Goal: Task Accomplishment & Management: Complete application form

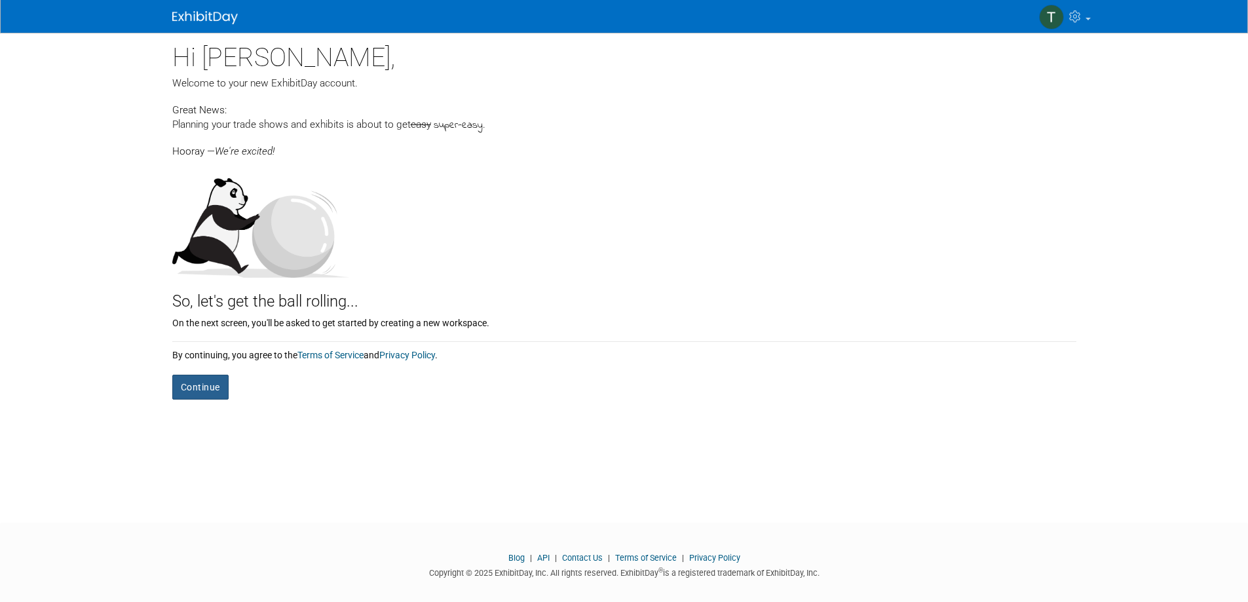
click at [189, 389] on button "Continue" at bounding box center [200, 387] width 56 height 25
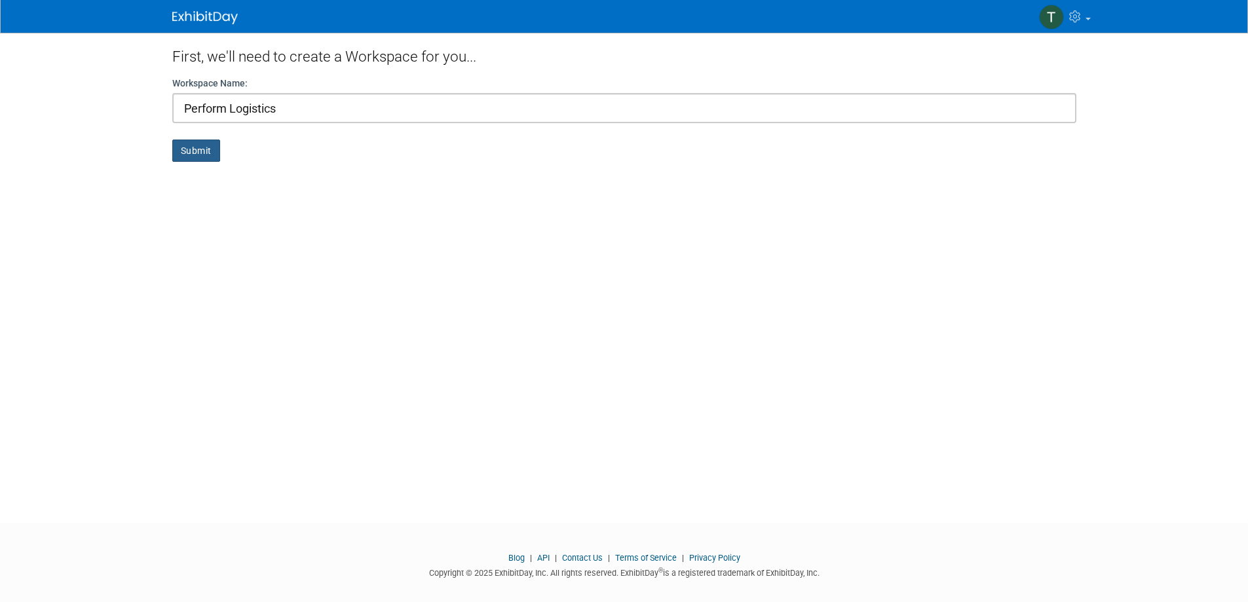
type input "Perform Logistics"
click at [189, 156] on button "Submit" at bounding box center [196, 151] width 48 height 22
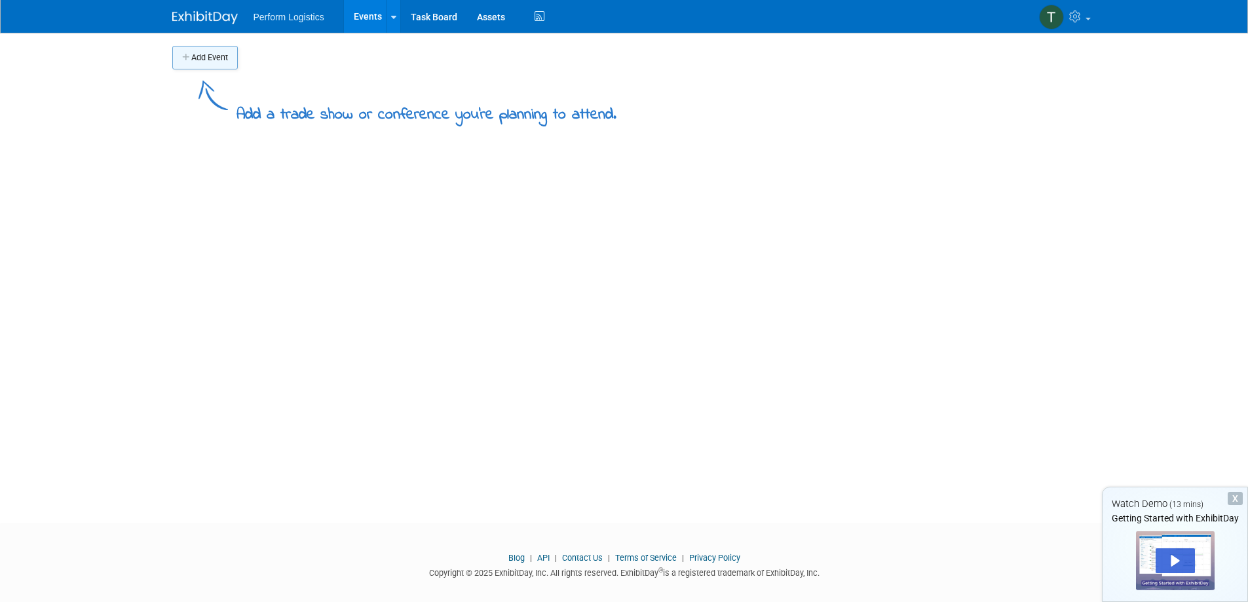
click at [197, 62] on button "Add Event" at bounding box center [205, 58] width 66 height 24
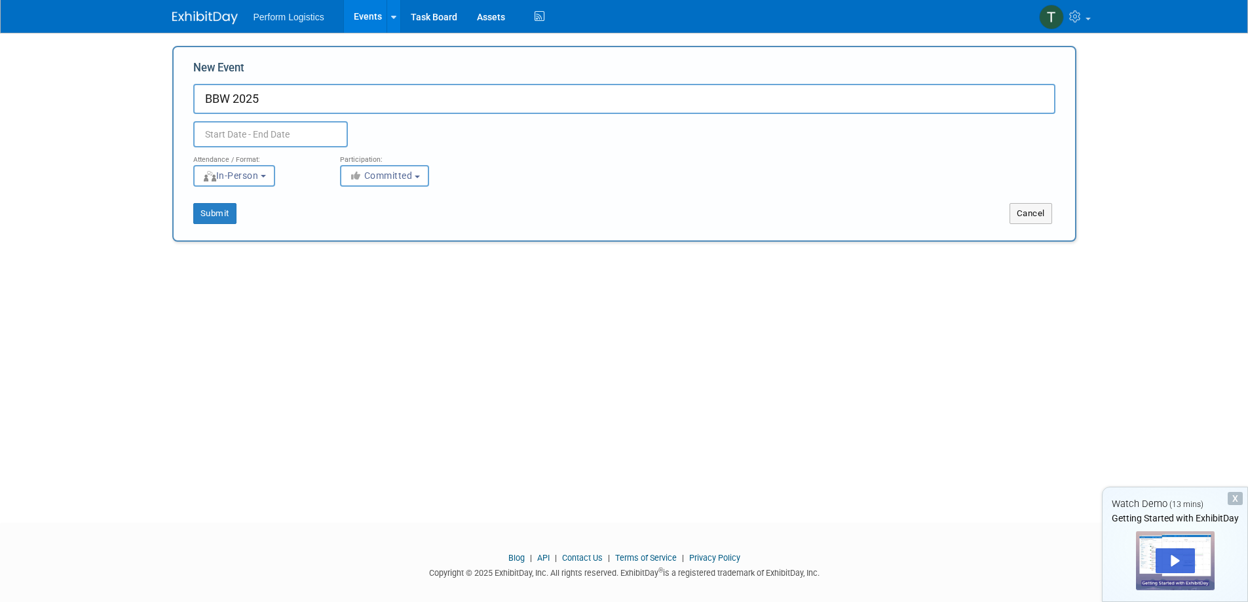
type input "BBW 2025"
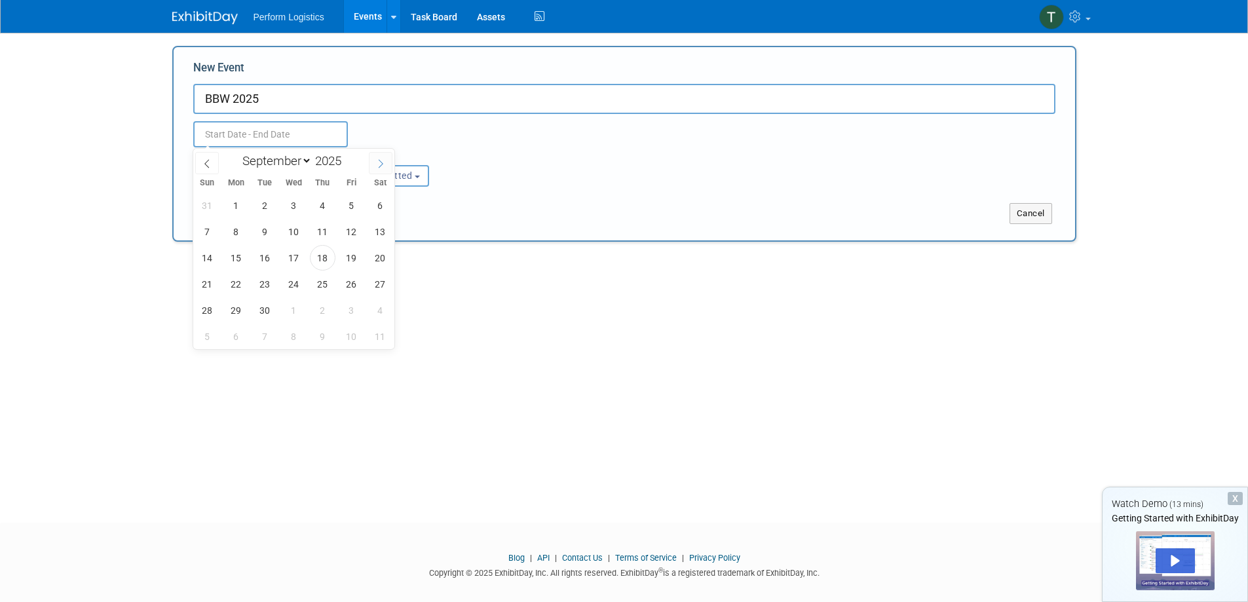
click at [381, 161] on icon at bounding box center [381, 163] width 5 height 9
select select "9"
click at [377, 255] on span "18" at bounding box center [381, 258] width 26 height 26
type input "Oct 18, 2025 to Oct 18, 2025"
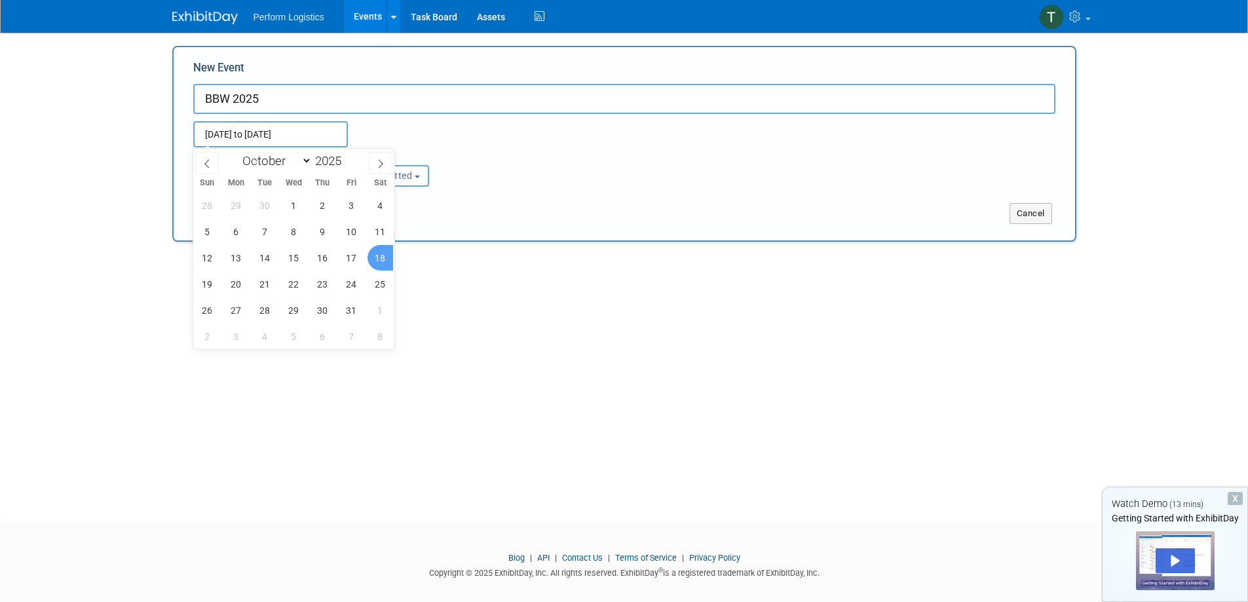
click at [436, 223] on div "Submit" at bounding box center [361, 213] width 375 height 21
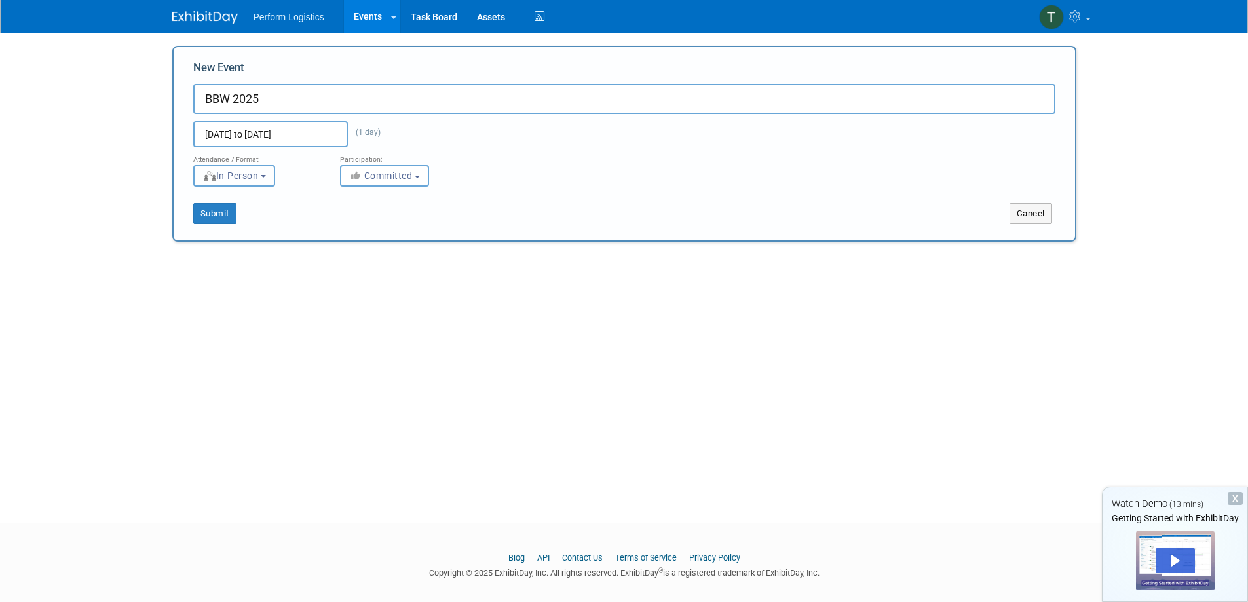
click at [250, 174] on span "In-Person" at bounding box center [230, 175] width 56 height 10
click at [251, 201] on label "In-Person" at bounding box center [239, 204] width 76 height 18
click at [206, 201] on input "In-Person" at bounding box center [201, 203] width 9 height 9
click at [367, 220] on div "Submit" at bounding box center [361, 213] width 375 height 21
click at [208, 216] on button "Submit" at bounding box center [214, 213] width 43 height 21
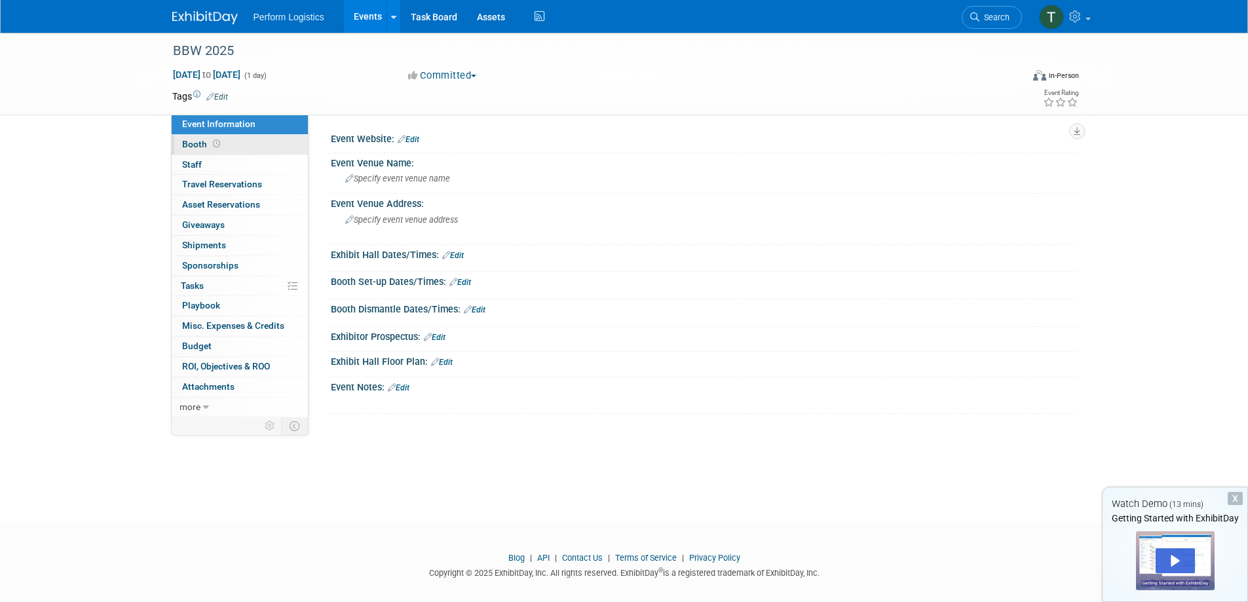
click at [189, 143] on span "Booth" at bounding box center [202, 144] width 41 height 10
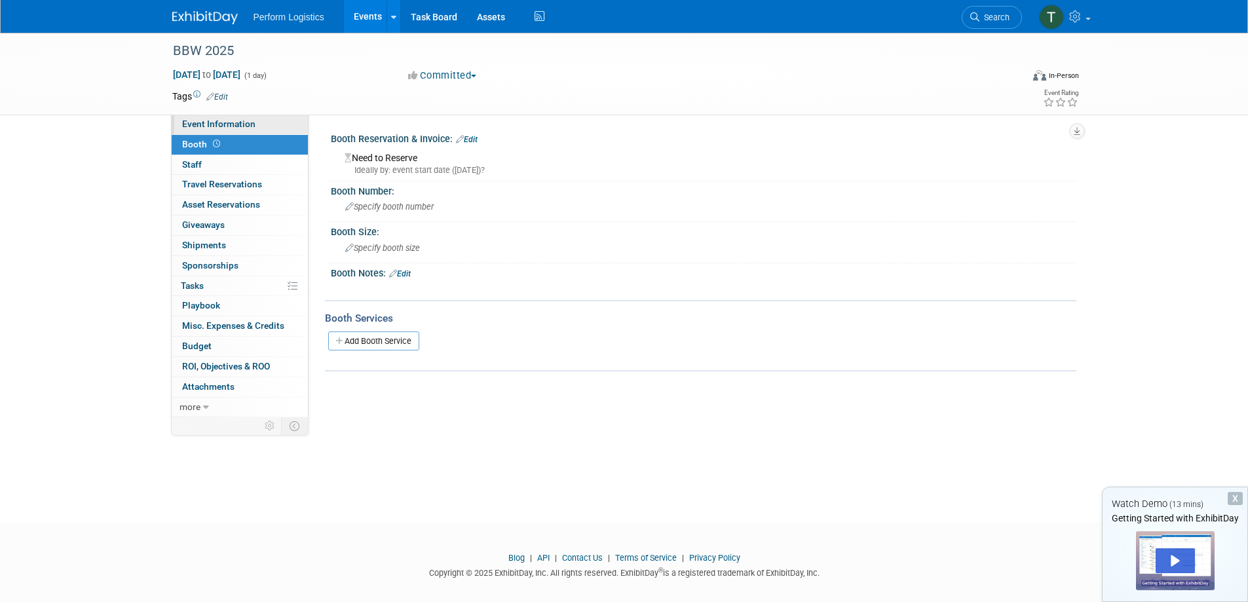
click at [235, 120] on span "Event Information" at bounding box center [218, 124] width 73 height 10
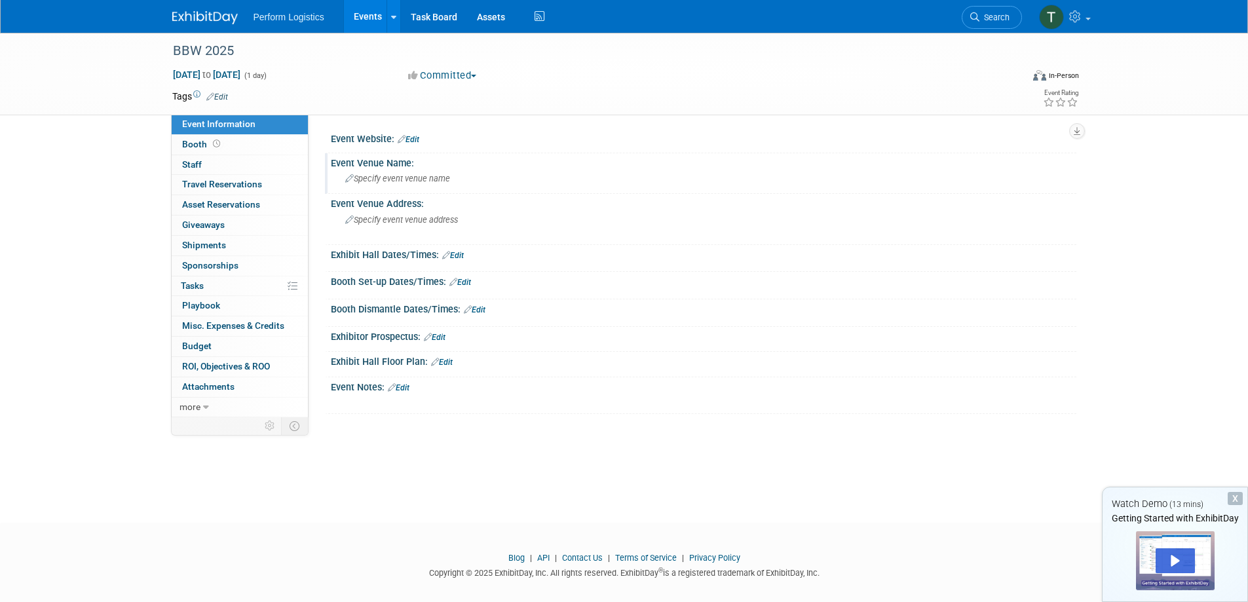
click at [416, 178] on span "Specify event venue name" at bounding box center [397, 179] width 105 height 10
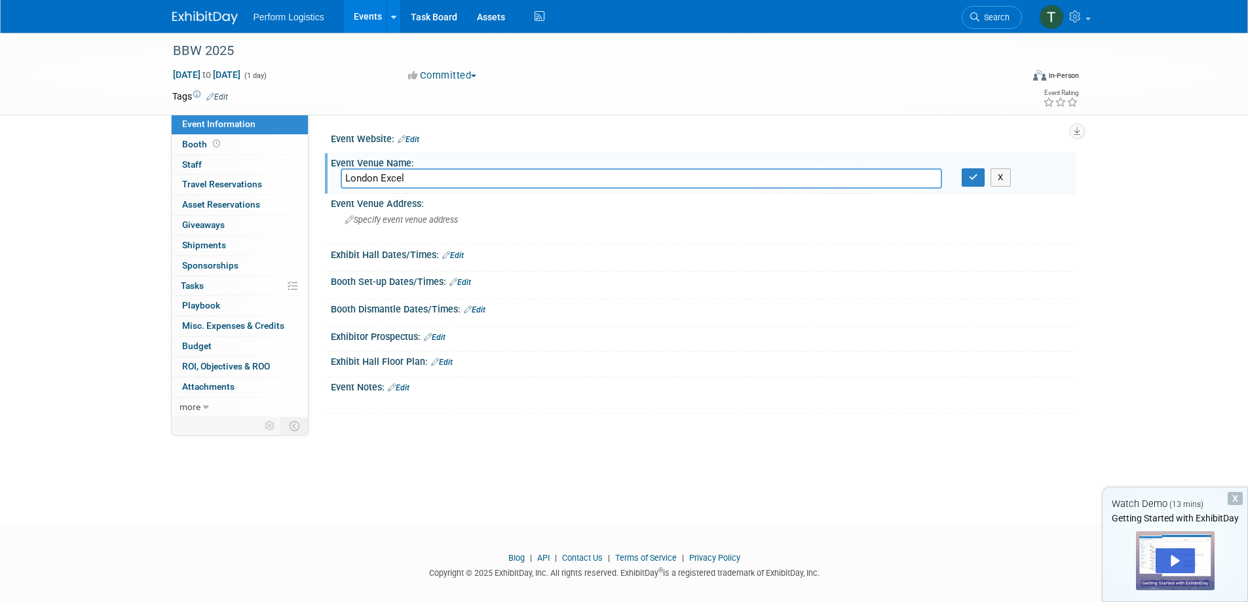
type input "London Excel"
click at [375, 223] on span "Specify event venue address" at bounding box center [401, 220] width 113 height 10
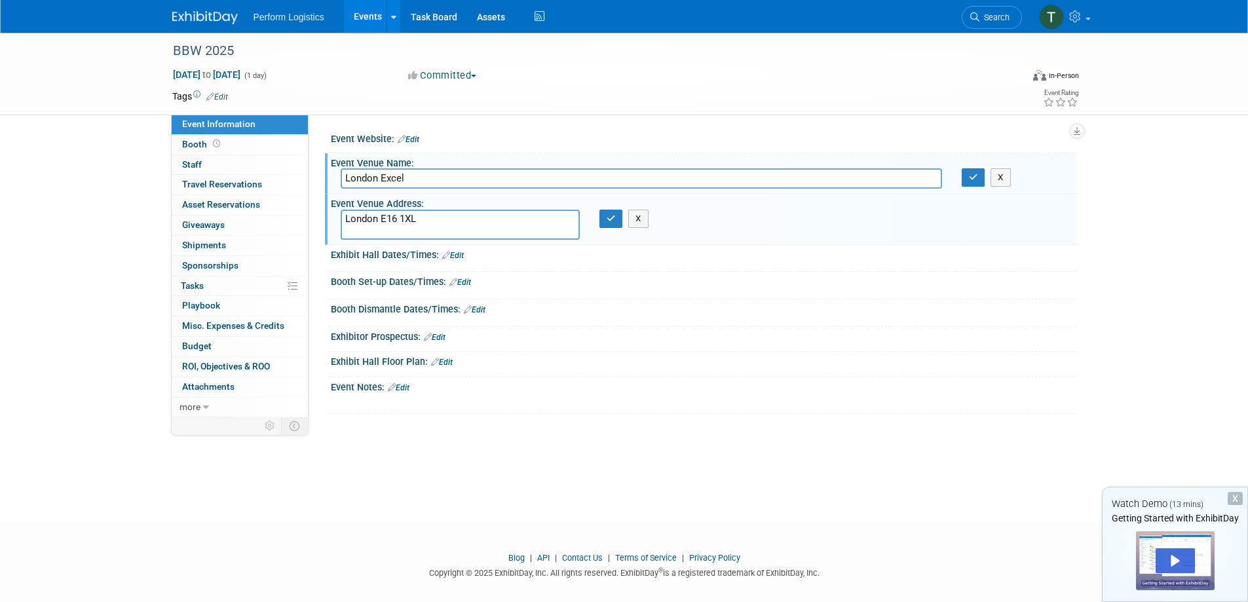
type textarea "London E16 1XL"
click at [608, 220] on icon "button" at bounding box center [611, 218] width 9 height 9
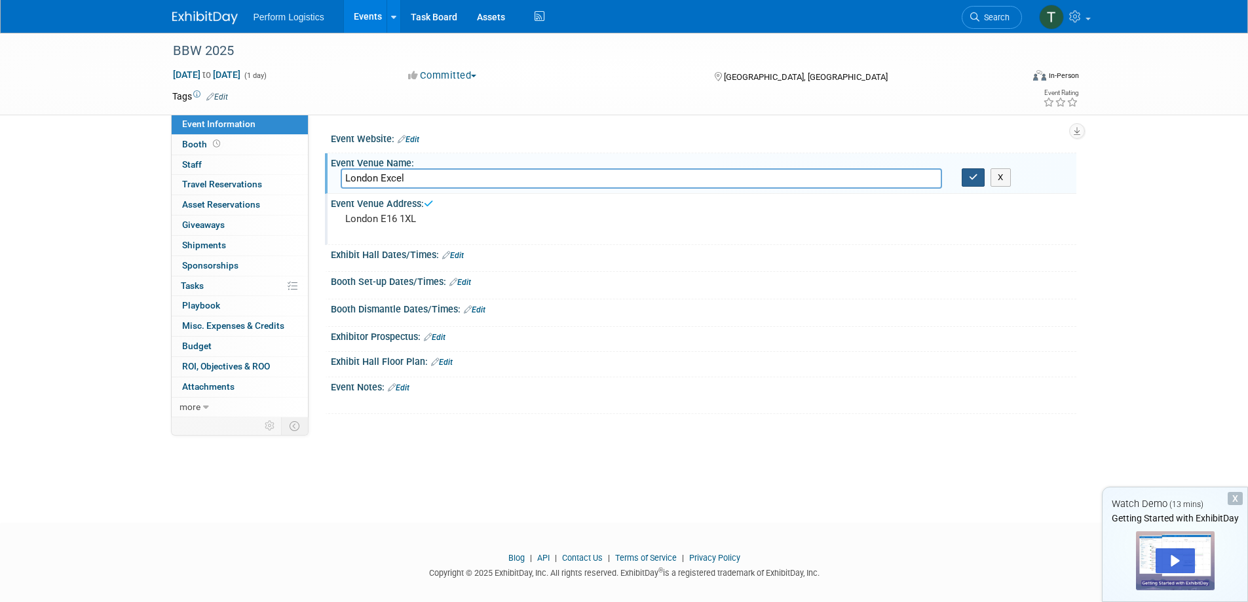
click at [966, 176] on button "button" at bounding box center [974, 177] width 24 height 18
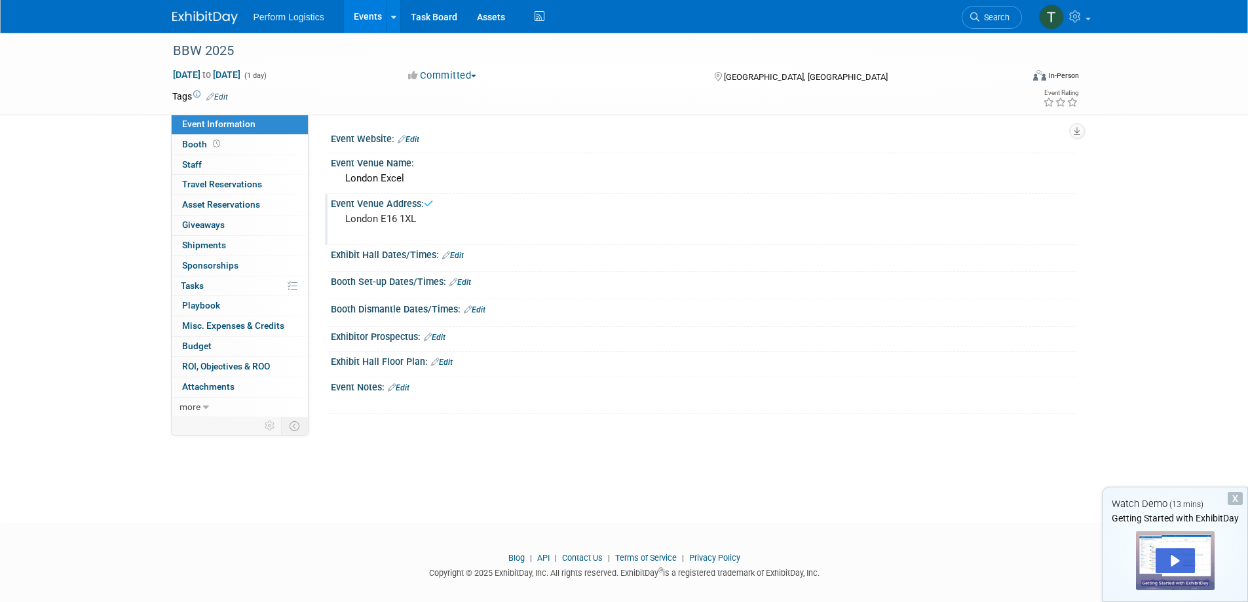
drag, startPoint x: 925, startPoint y: 257, endPoint x: 701, endPoint y: 349, distance: 242.4
drag, startPoint x: 701, startPoint y: 349, endPoint x: 560, endPoint y: 339, distance: 141.9
click at [560, 339] on div "Exhibitor Prospectus: Edit" at bounding box center [704, 335] width 746 height 17
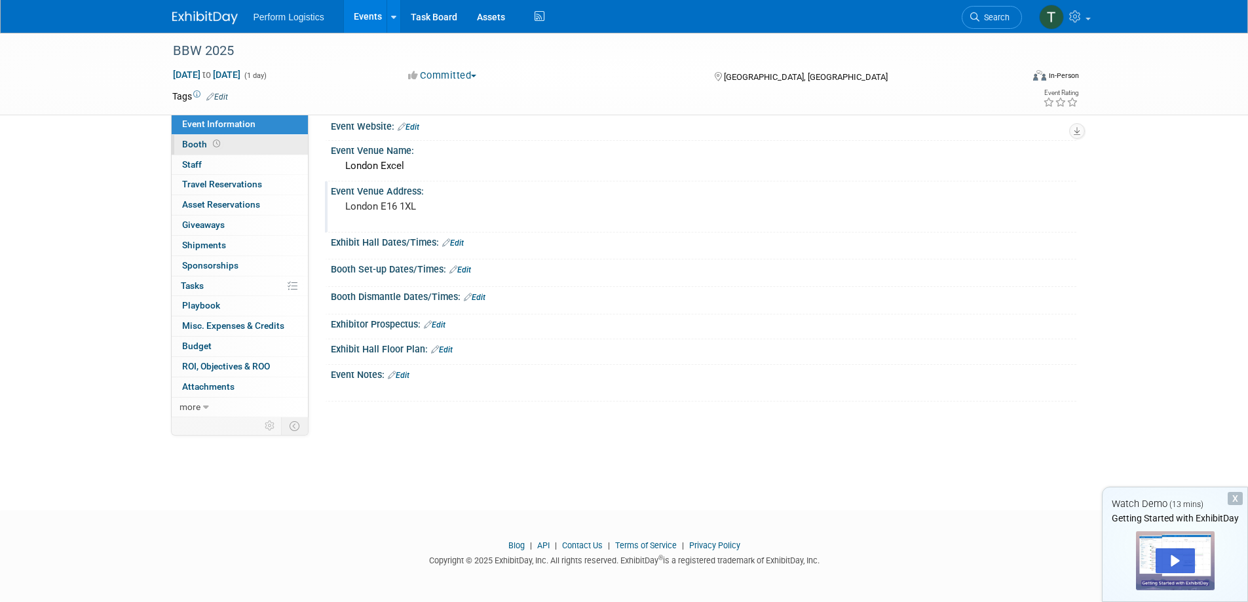
click at [189, 145] on span "Booth" at bounding box center [202, 144] width 41 height 10
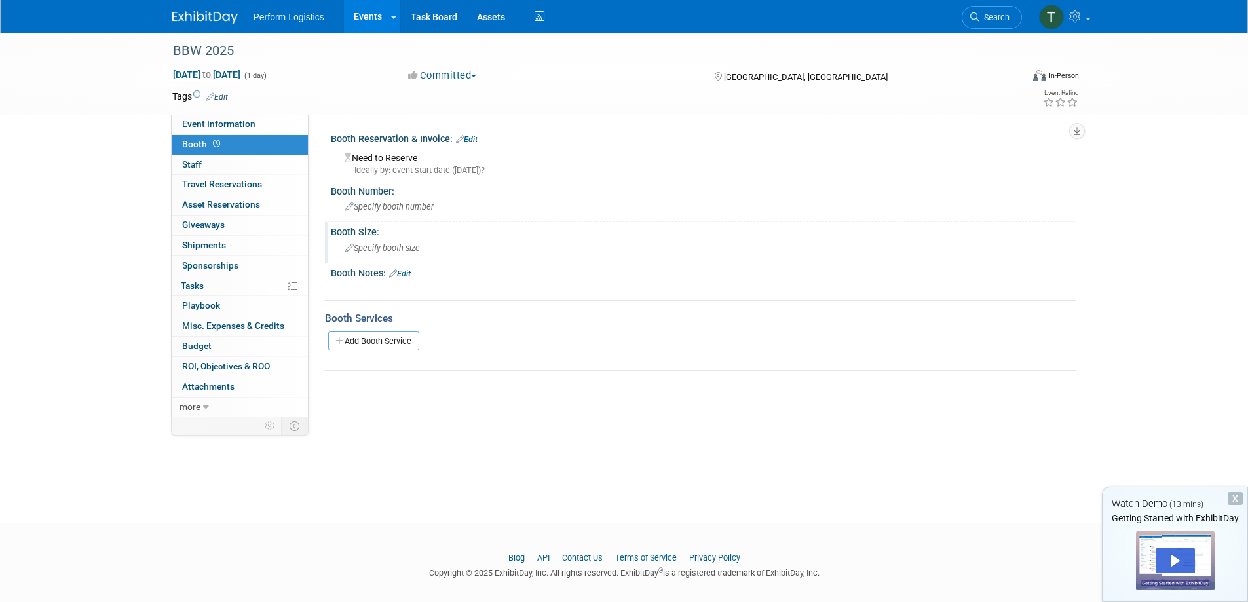
click at [389, 250] on span "Specify booth size" at bounding box center [382, 248] width 75 height 10
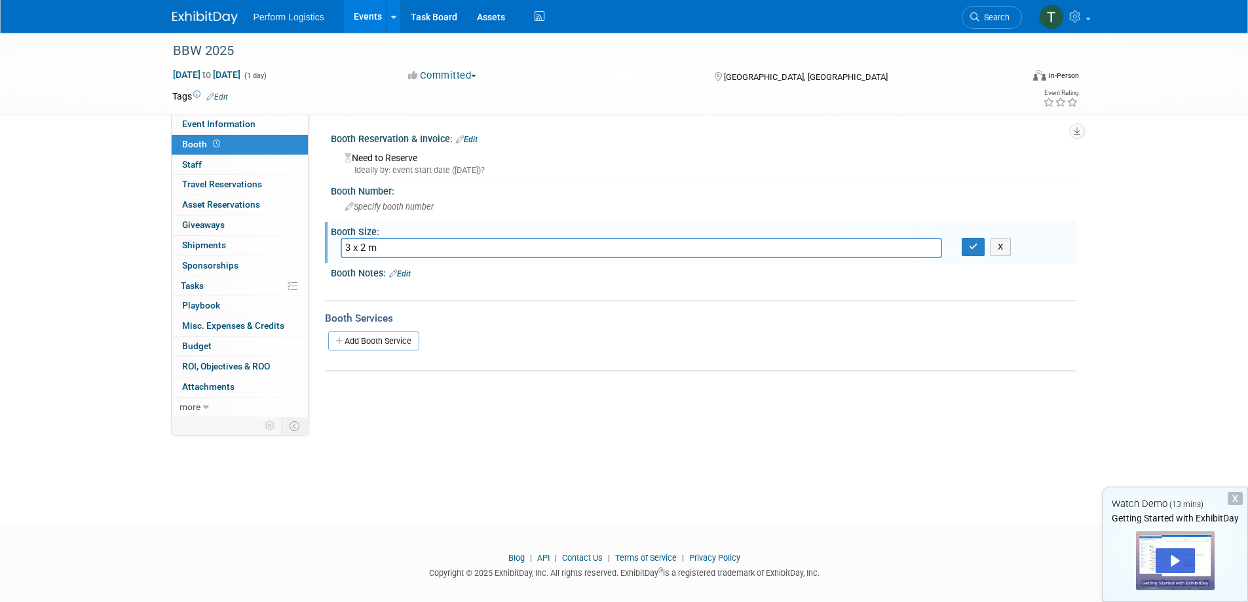
type input "3 x 2 m"
click at [972, 244] on icon "button" at bounding box center [973, 246] width 9 height 9
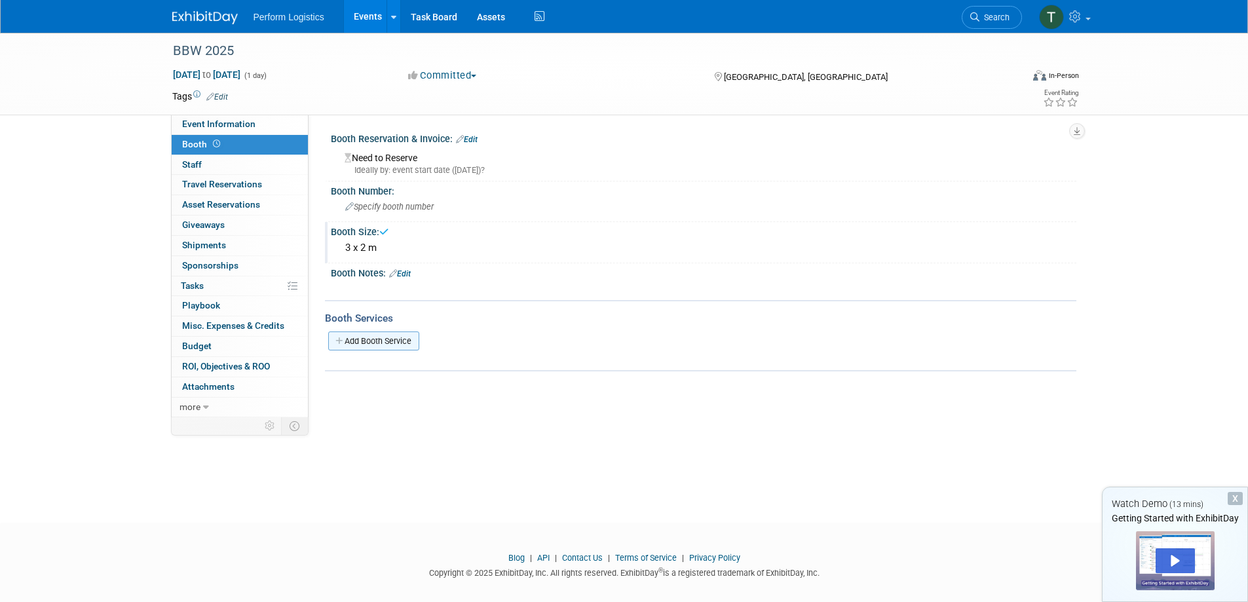
click at [380, 339] on link "Add Booth Service" at bounding box center [373, 341] width 91 height 19
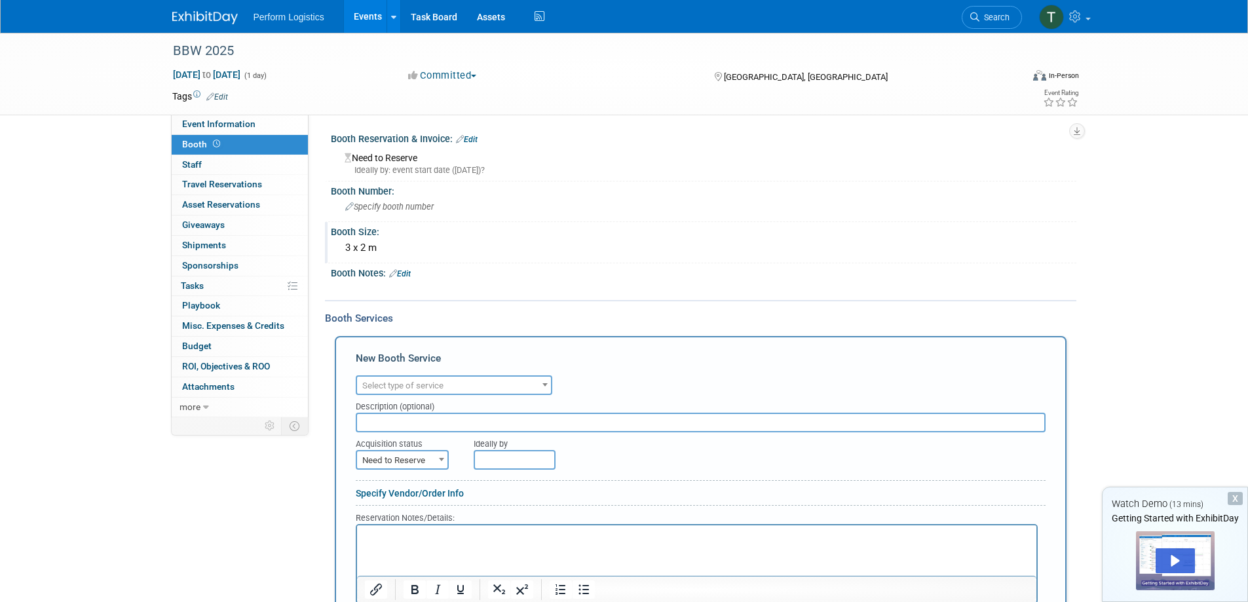
scroll to position [131, 0]
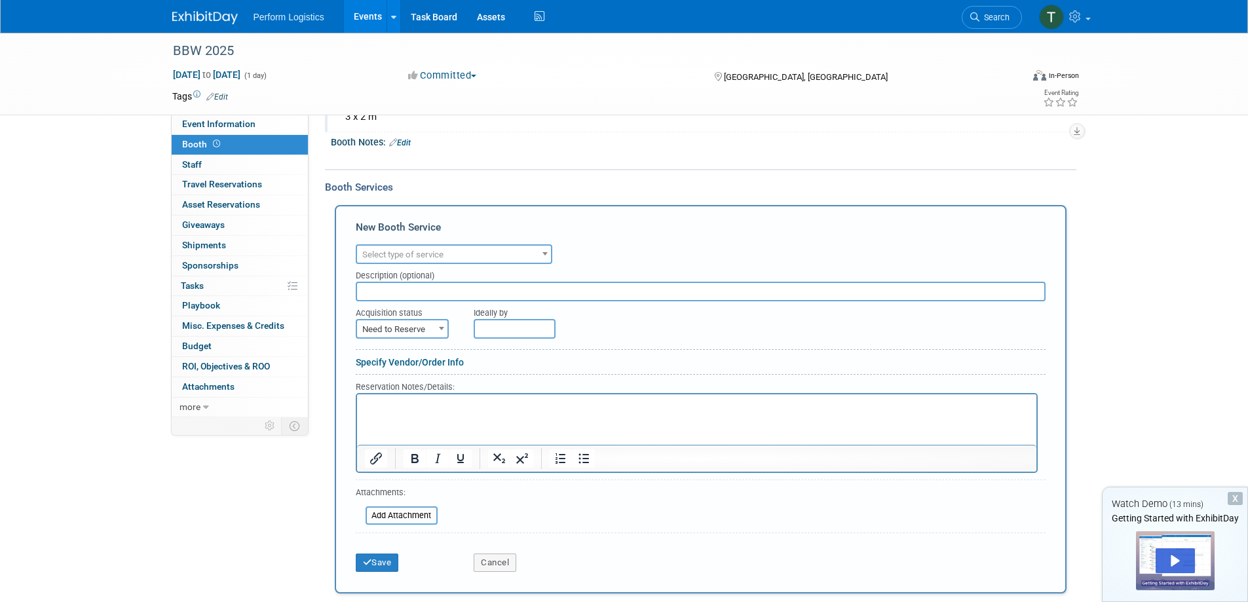
click at [548, 256] on span at bounding box center [545, 253] width 13 height 17
drag, startPoint x: 545, startPoint y: 250, endPoint x: 459, endPoint y: 254, distance: 86.6
click at [545, 250] on span at bounding box center [545, 253] width 13 height 17
click at [459, 254] on span "Select type of service" at bounding box center [454, 255] width 194 height 18
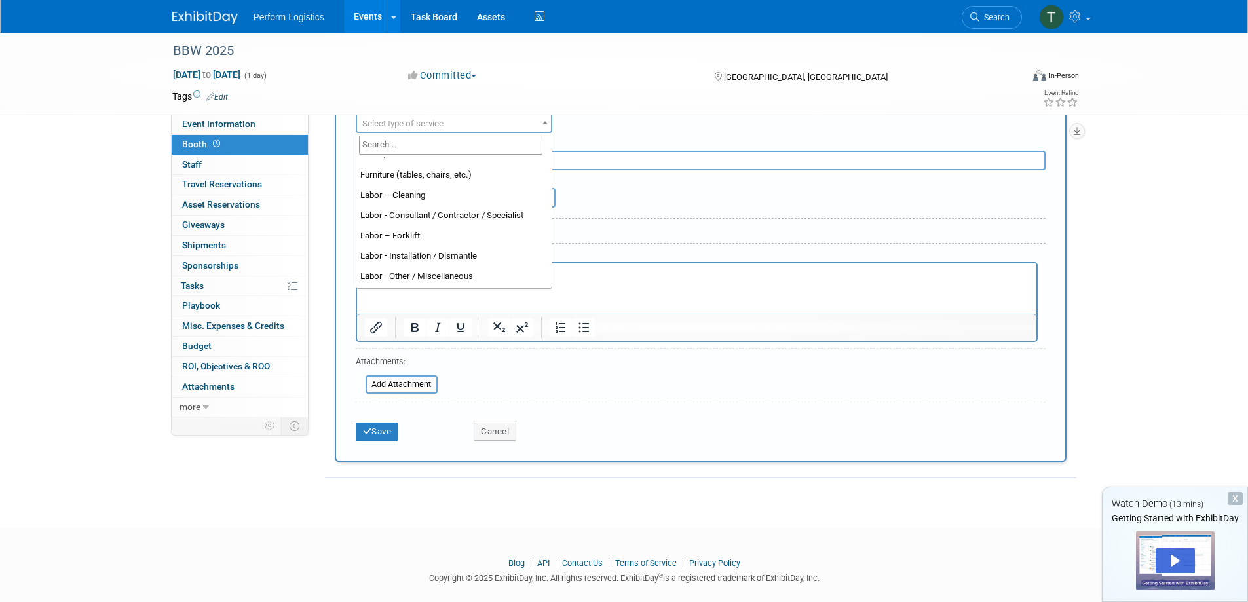
scroll to position [0, 0]
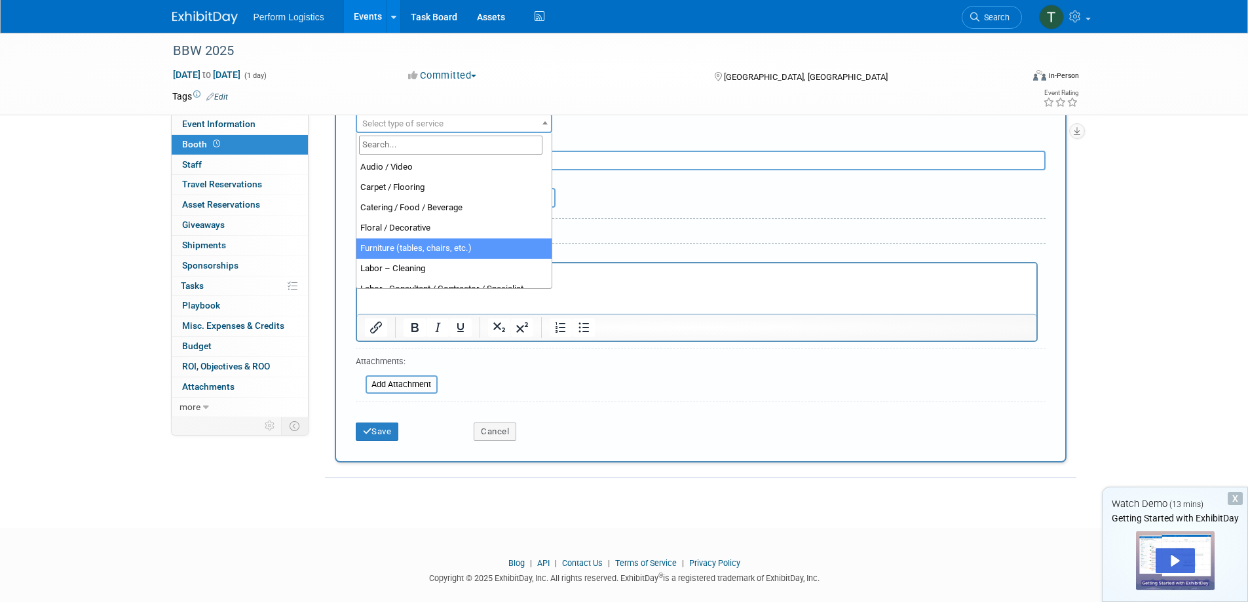
click at [648, 225] on div "Specify Vendor/Order Info" at bounding box center [701, 231] width 690 height 13
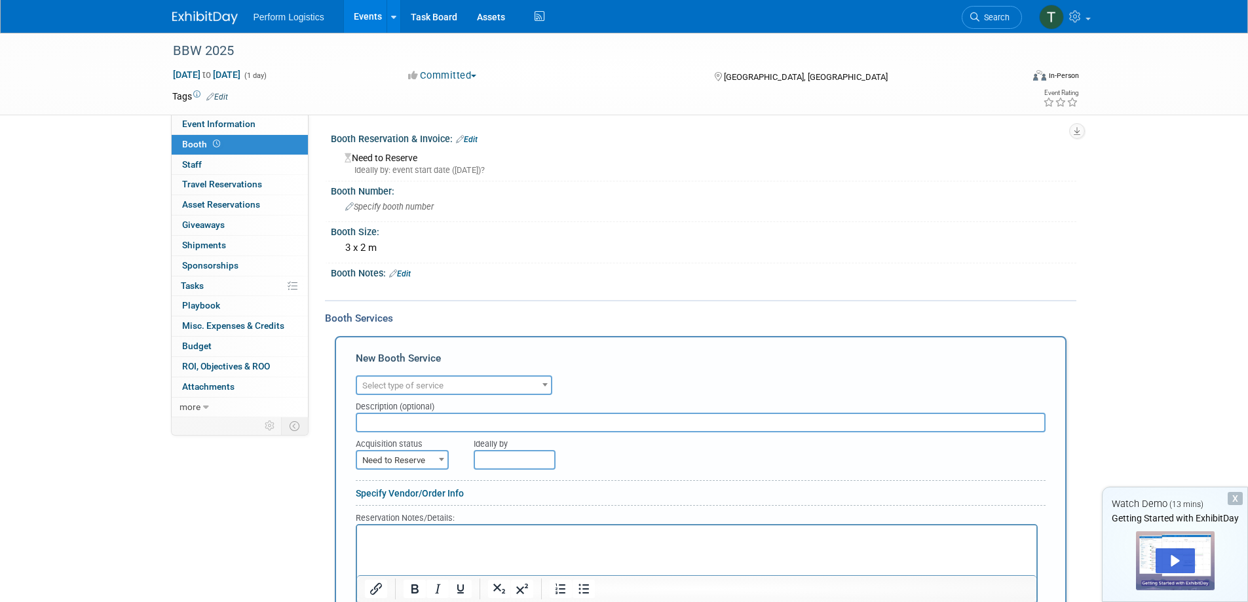
click at [421, 306] on div "Booth Services Add Booth Service New Booth Service Audio / Video Carpet / Floor…" at bounding box center [701, 520] width 752 height 440
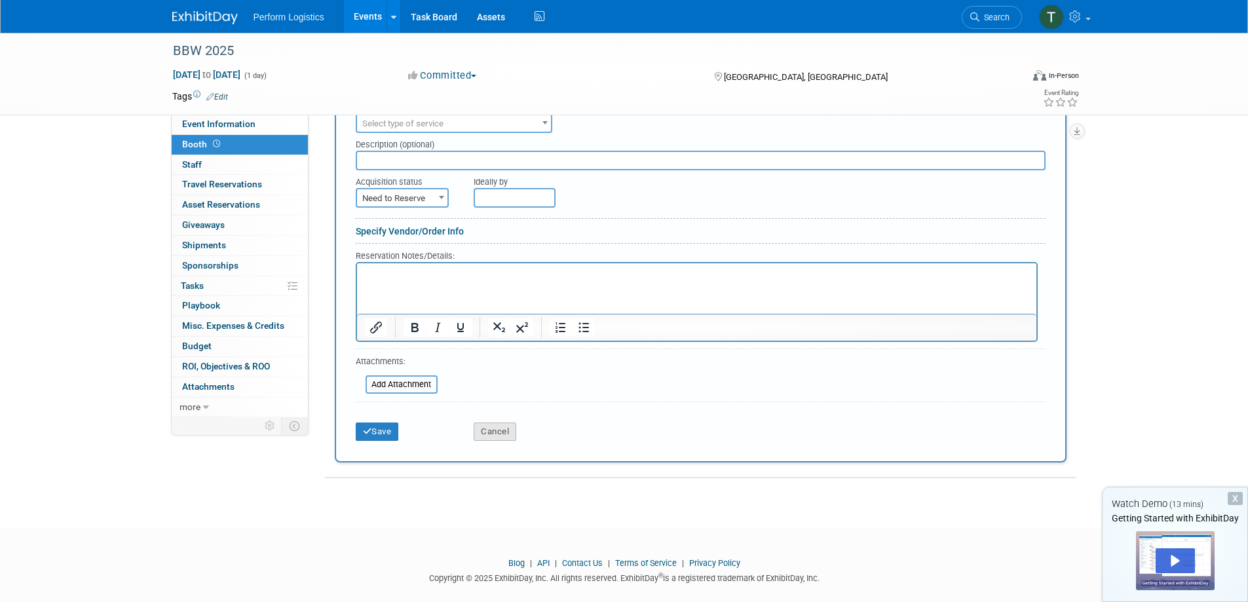
click at [485, 431] on button "Cancel" at bounding box center [495, 432] width 43 height 18
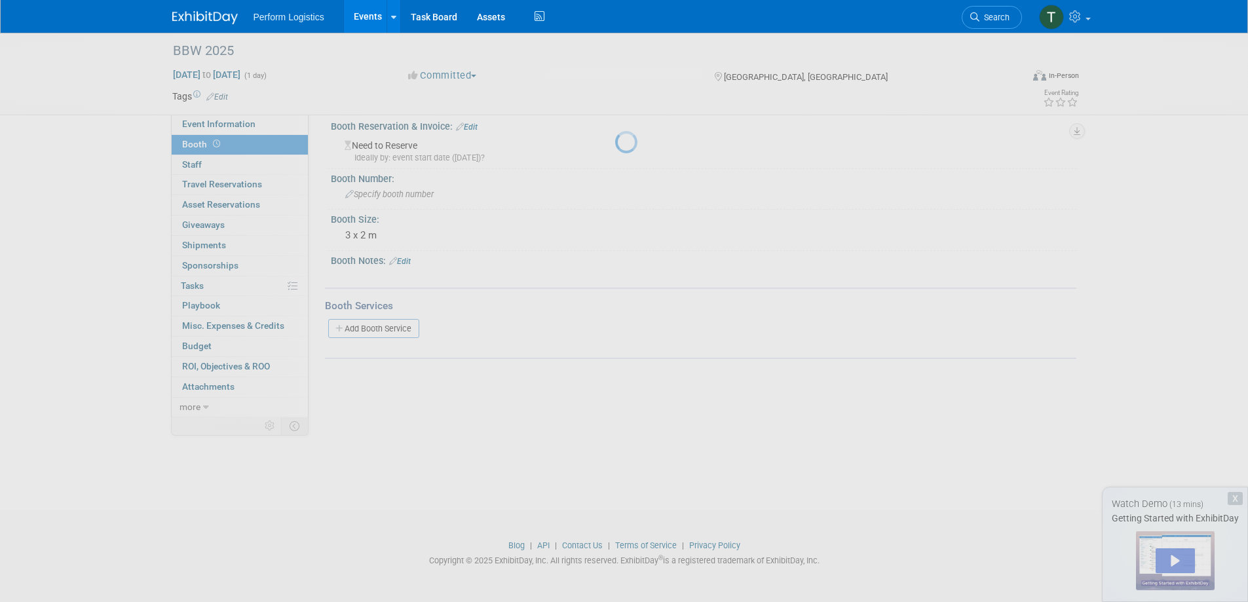
scroll to position [12, 0]
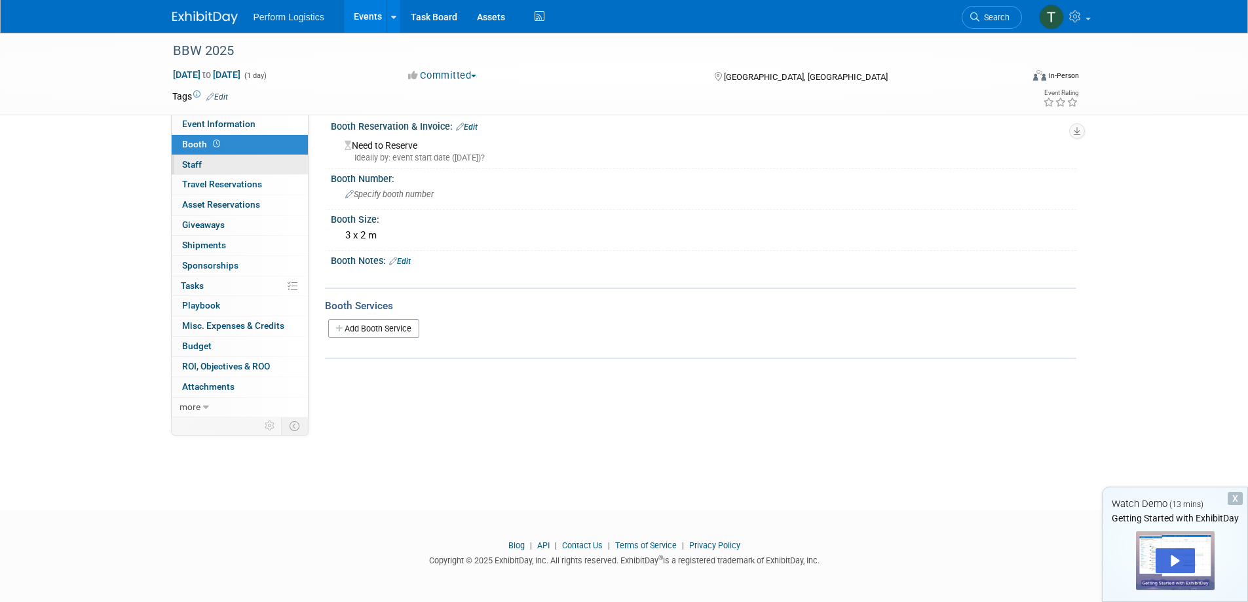
click at [192, 162] on span "Staff 0" at bounding box center [192, 164] width 20 height 10
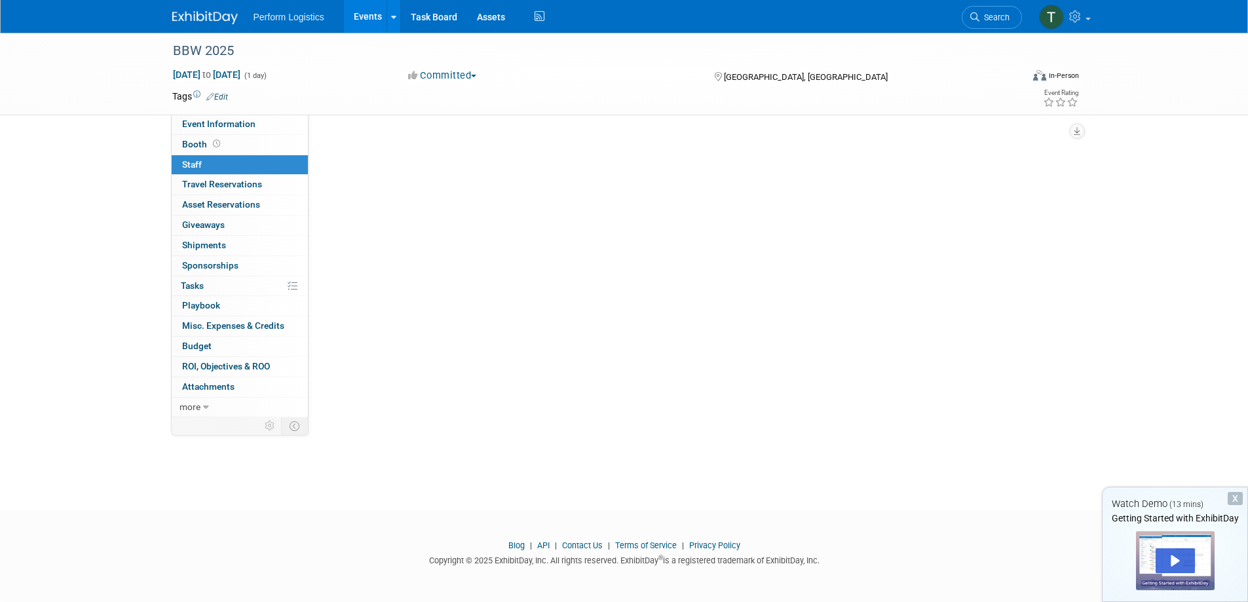
scroll to position [0, 0]
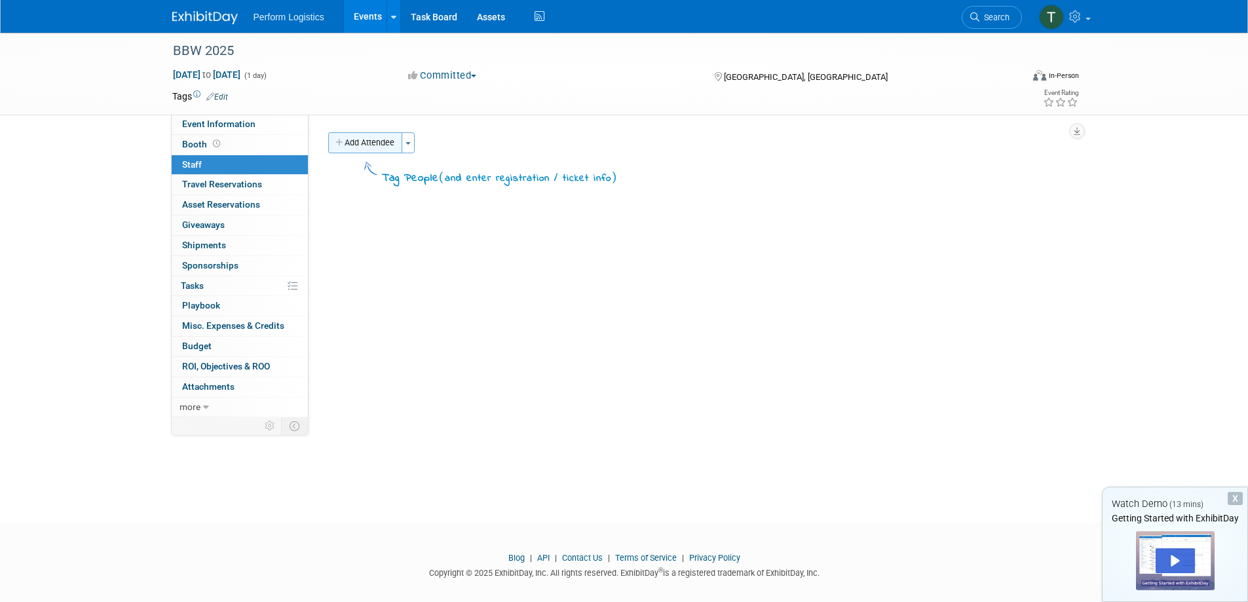
click at [351, 139] on button "Add Attendee" at bounding box center [365, 142] width 74 height 21
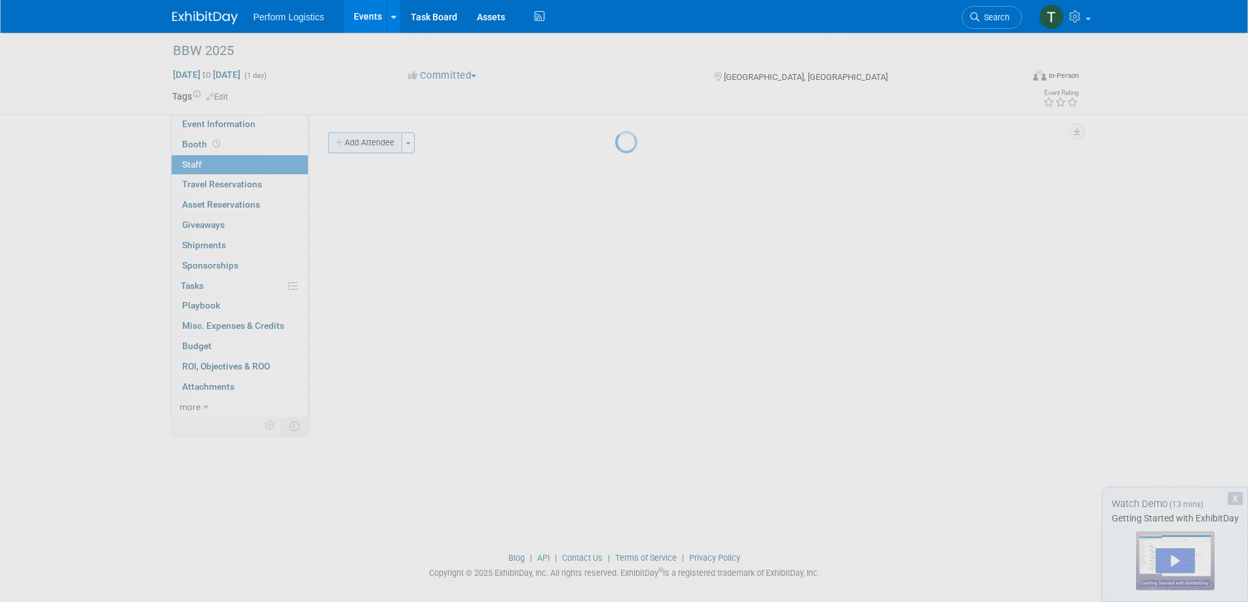
select select "2f1dfbc1-de4d-4c9b-a3fb-e039334b0e8f"
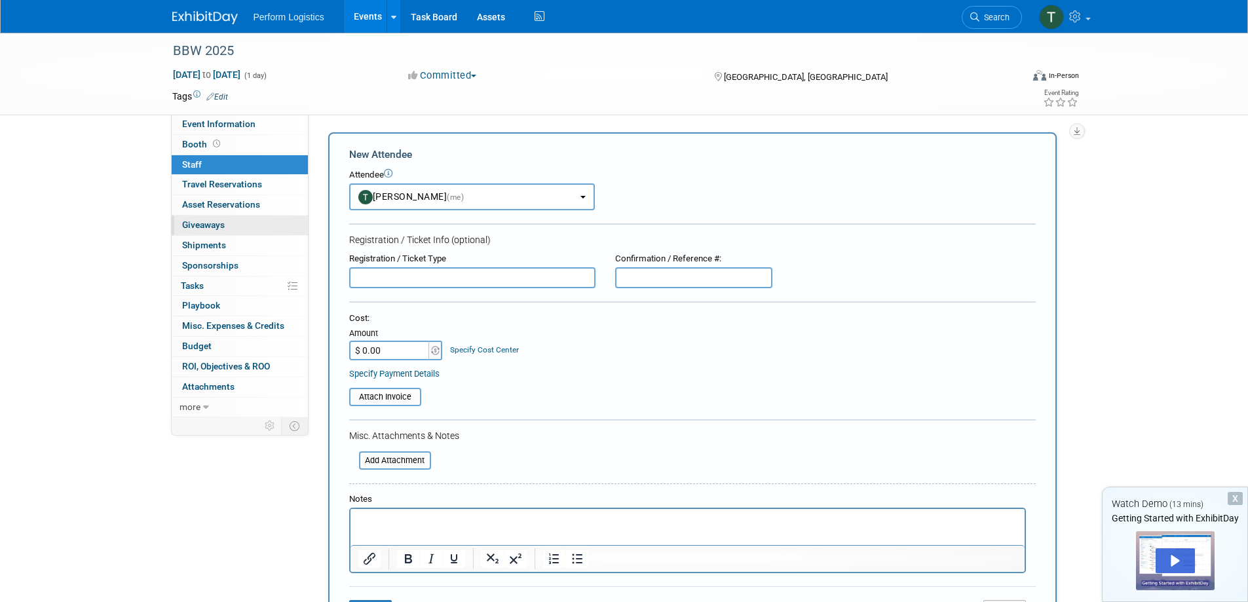
click at [210, 223] on span "Giveaways 0" at bounding box center [203, 225] width 43 height 10
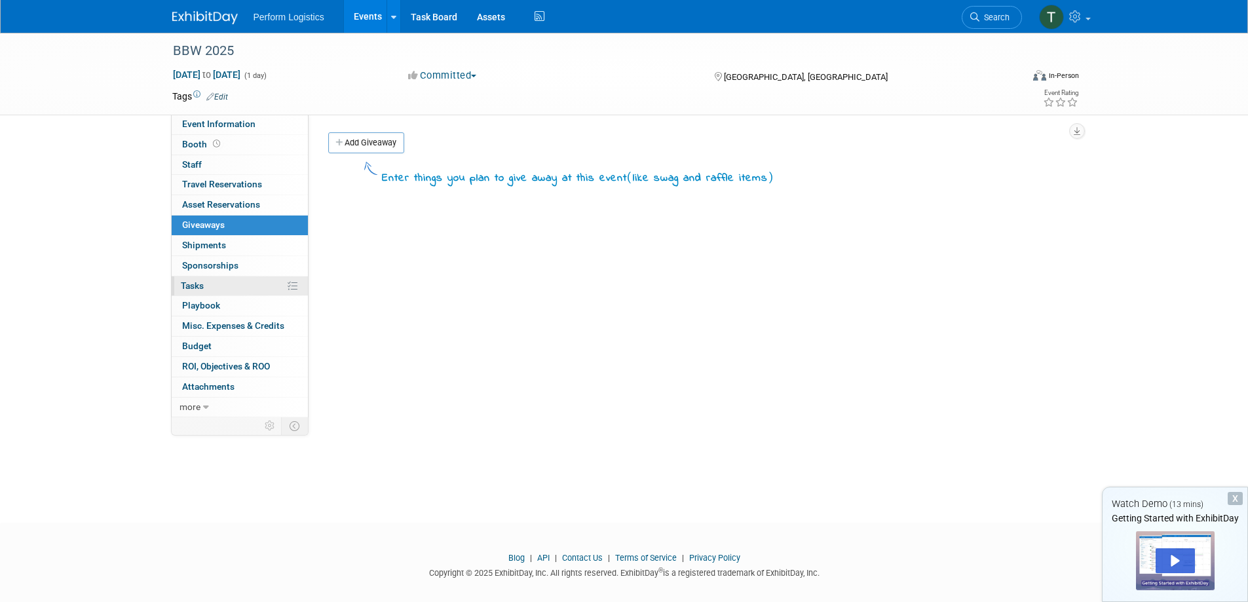
scroll to position [12, 0]
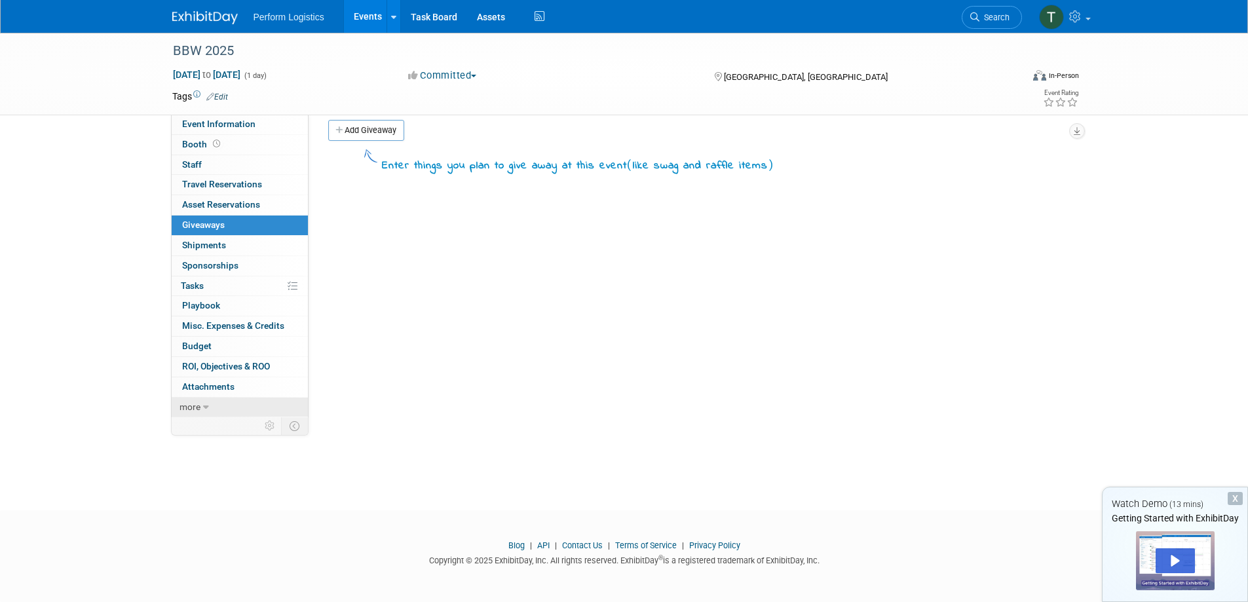
click at [204, 408] on icon at bounding box center [206, 407] width 6 height 9
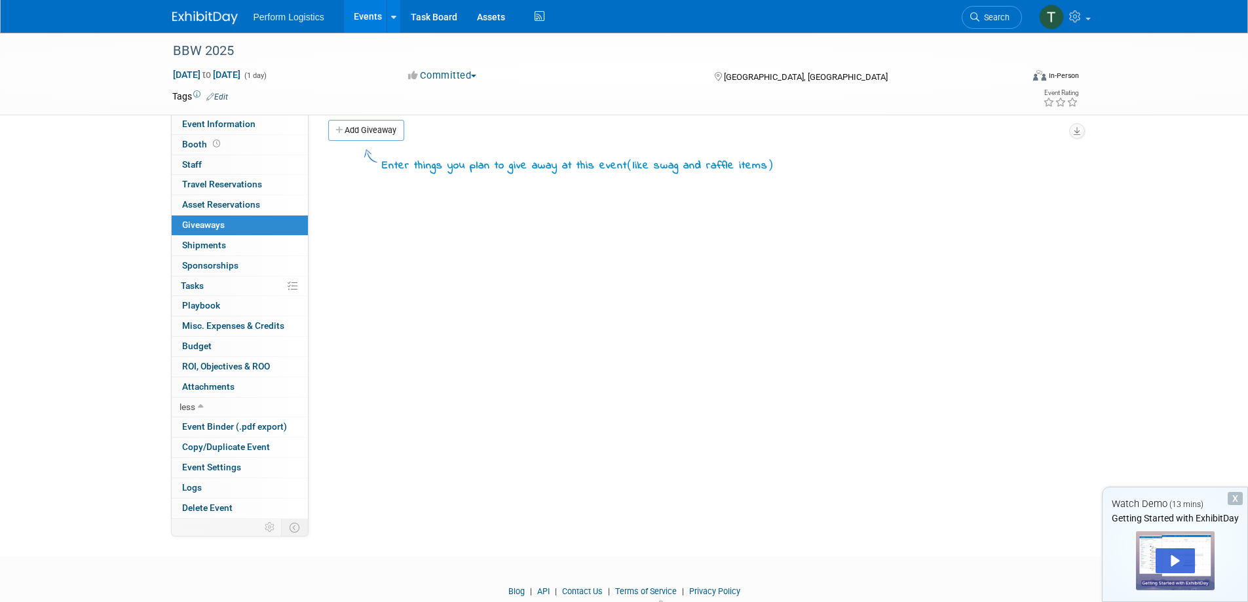
scroll to position [0, 0]
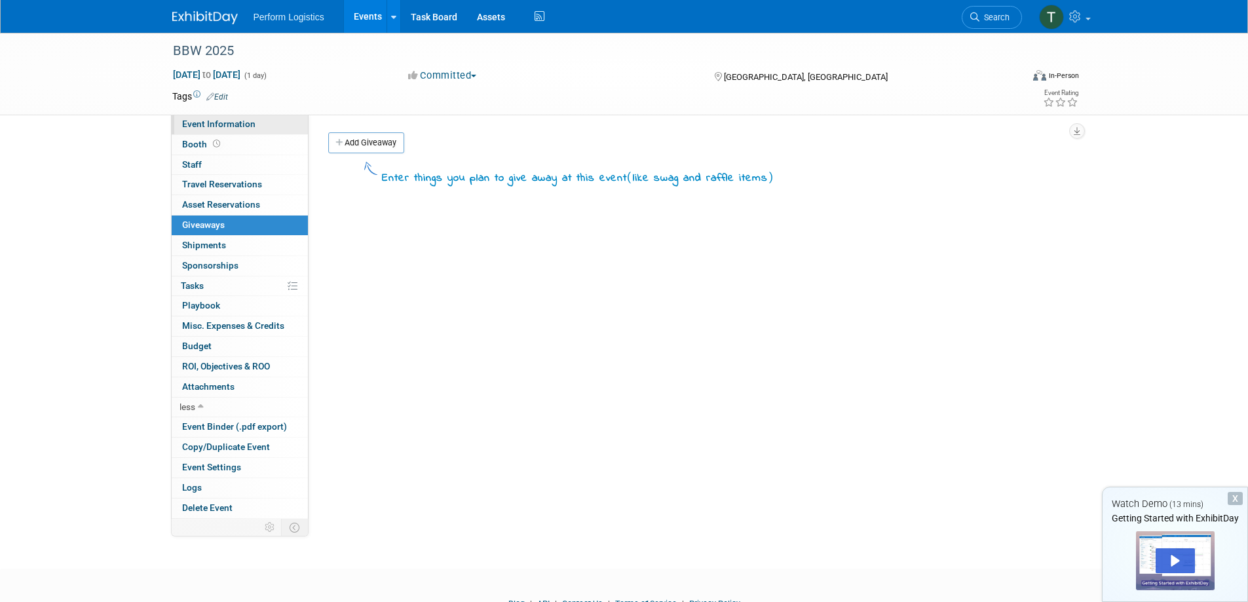
click at [223, 124] on span "Event Information" at bounding box center [218, 124] width 73 height 10
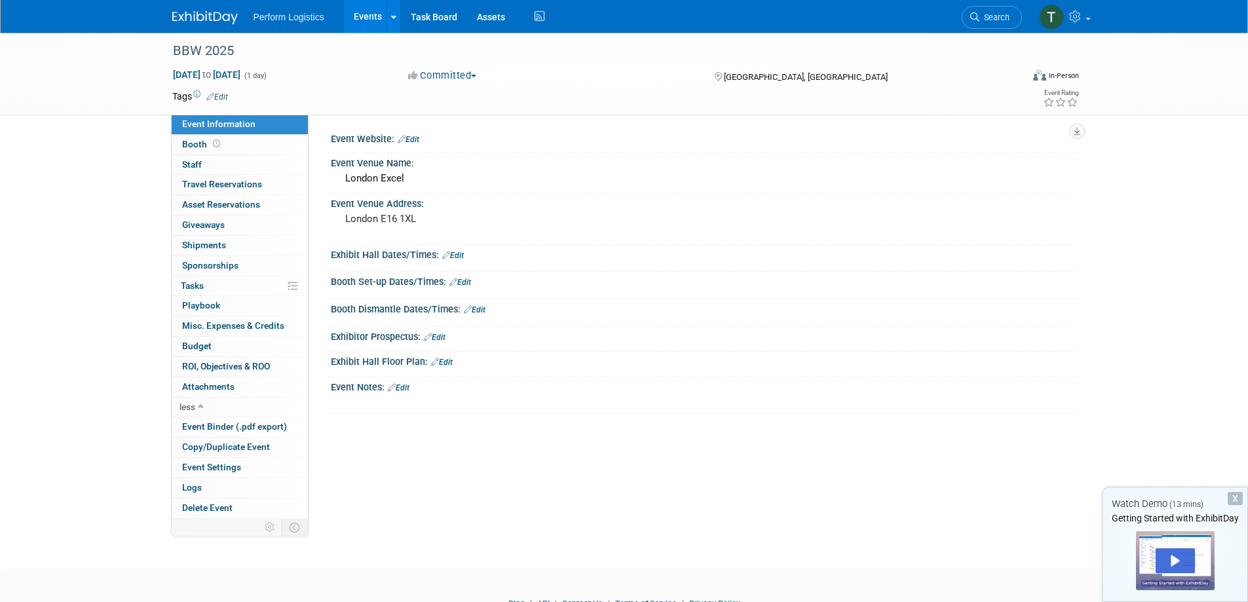
click at [1233, 498] on div "X" at bounding box center [1235, 498] width 15 height 13
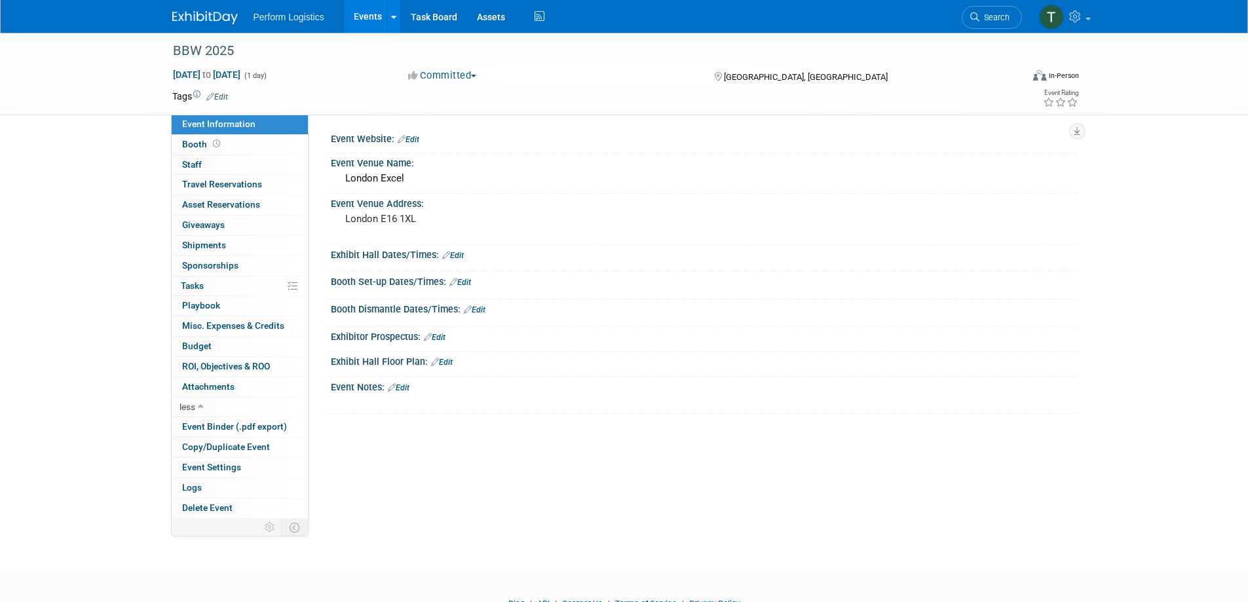
click at [476, 75] on span "button" at bounding box center [473, 76] width 5 height 3
click at [220, 368] on span "ROI, Objectives & ROO 0" at bounding box center [226, 366] width 88 height 10
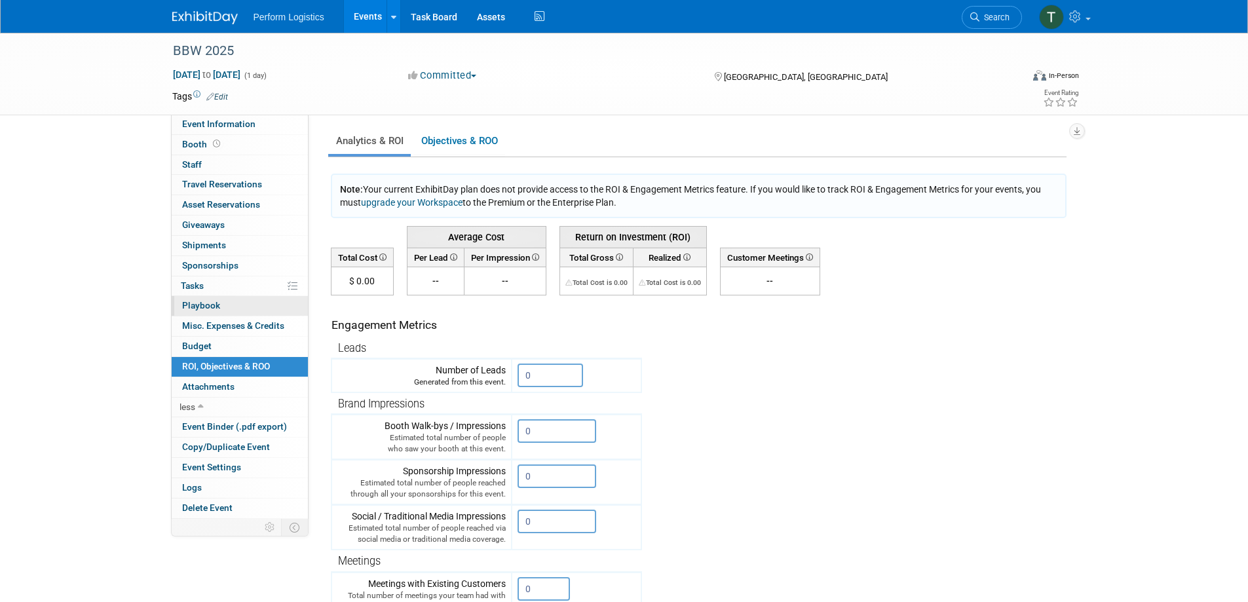
click at [198, 303] on span "Playbook 0" at bounding box center [201, 305] width 38 height 10
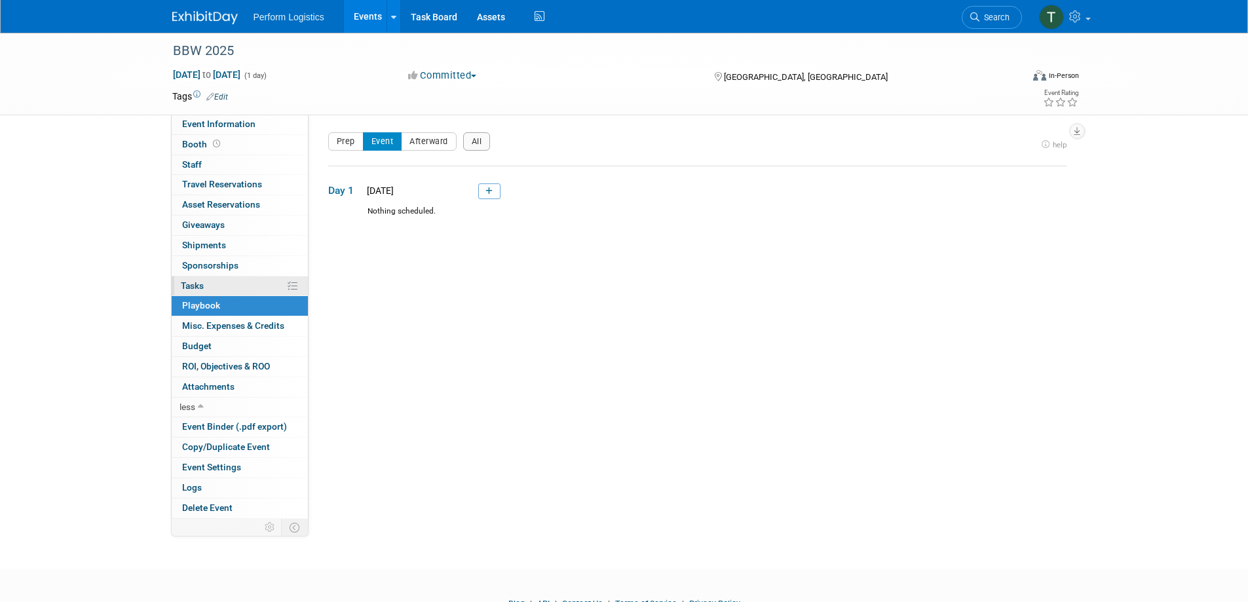
click at [195, 284] on span "Tasks 0%" at bounding box center [192, 285] width 23 height 10
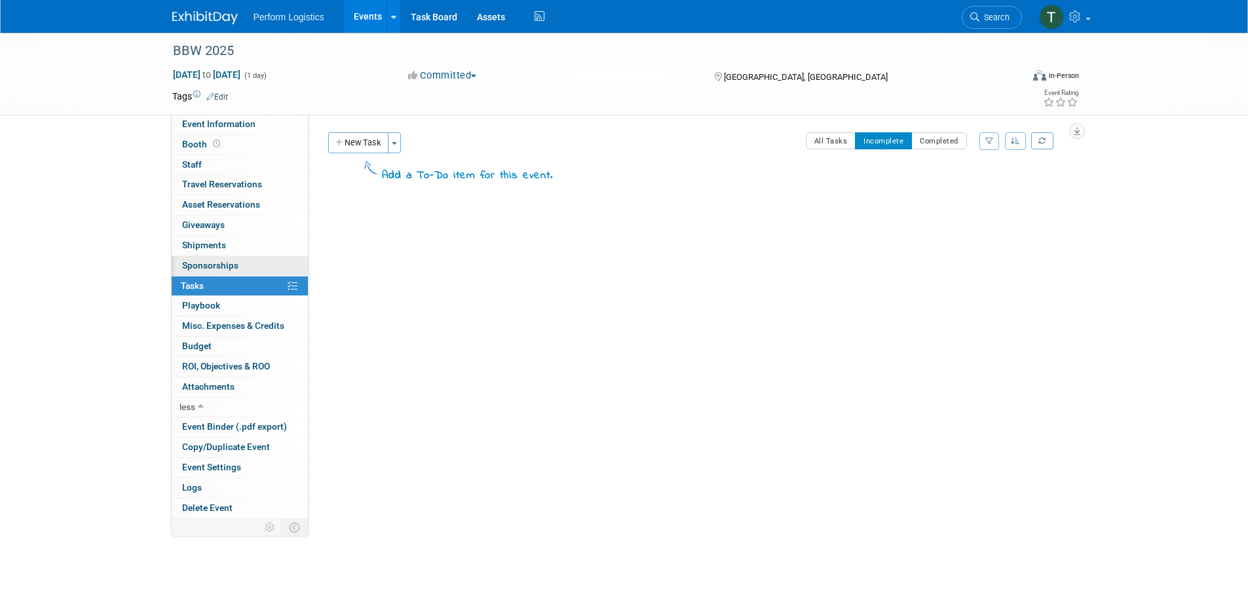
click at [201, 262] on span "Sponsorships 0" at bounding box center [210, 265] width 56 height 10
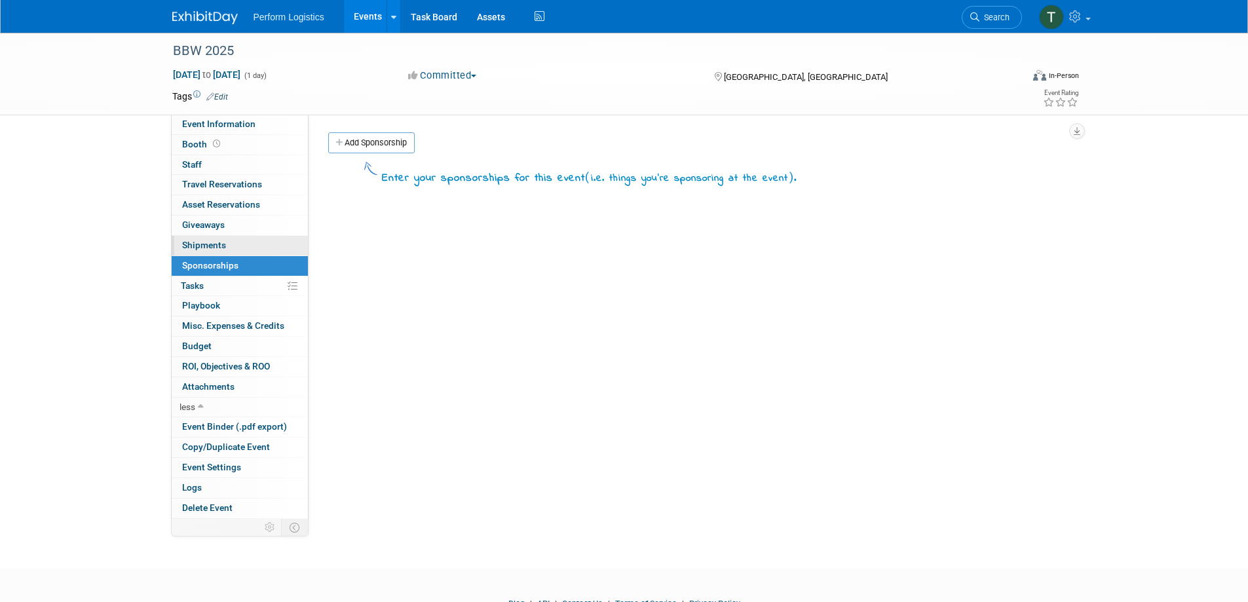
click at [201, 248] on span "Shipments 0" at bounding box center [204, 245] width 44 height 10
click at [211, 227] on span "Giveaways 0" at bounding box center [203, 225] width 43 height 10
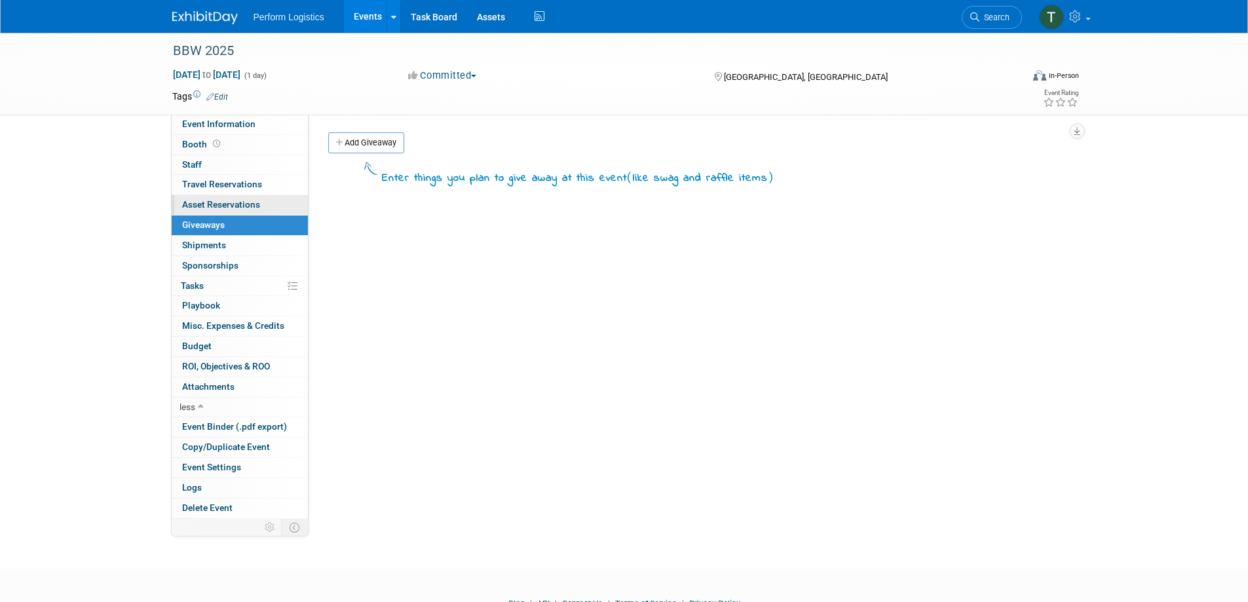
click at [216, 202] on span "Asset Reservations 0" at bounding box center [221, 204] width 78 height 10
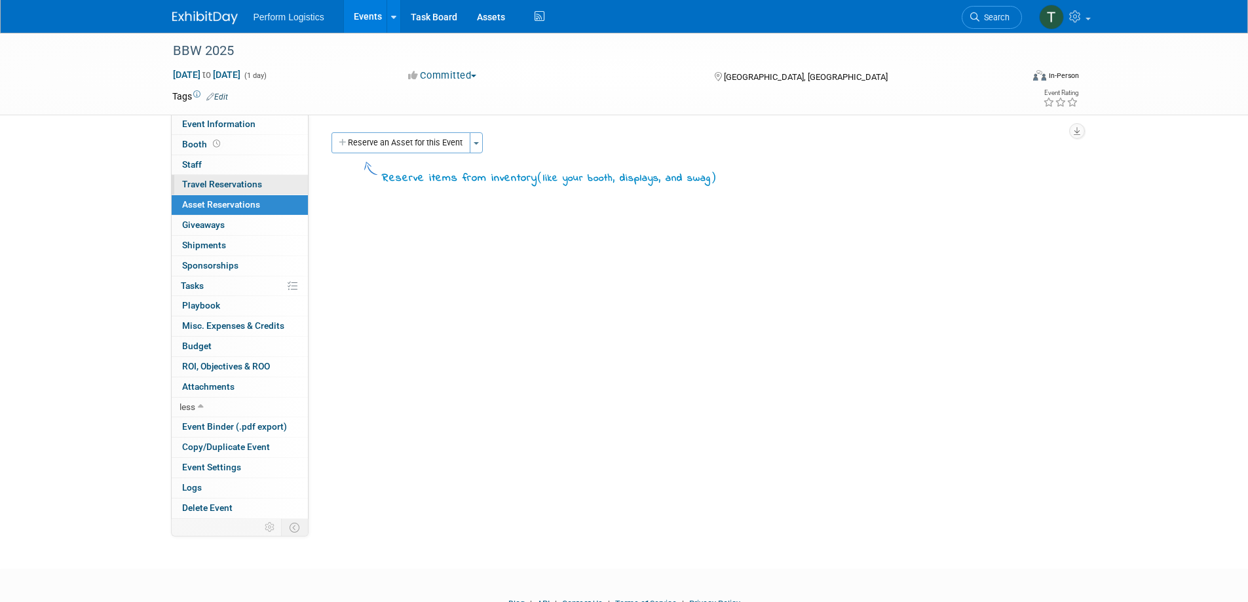
click at [216, 182] on span "Travel Reservations 0" at bounding box center [222, 184] width 80 height 10
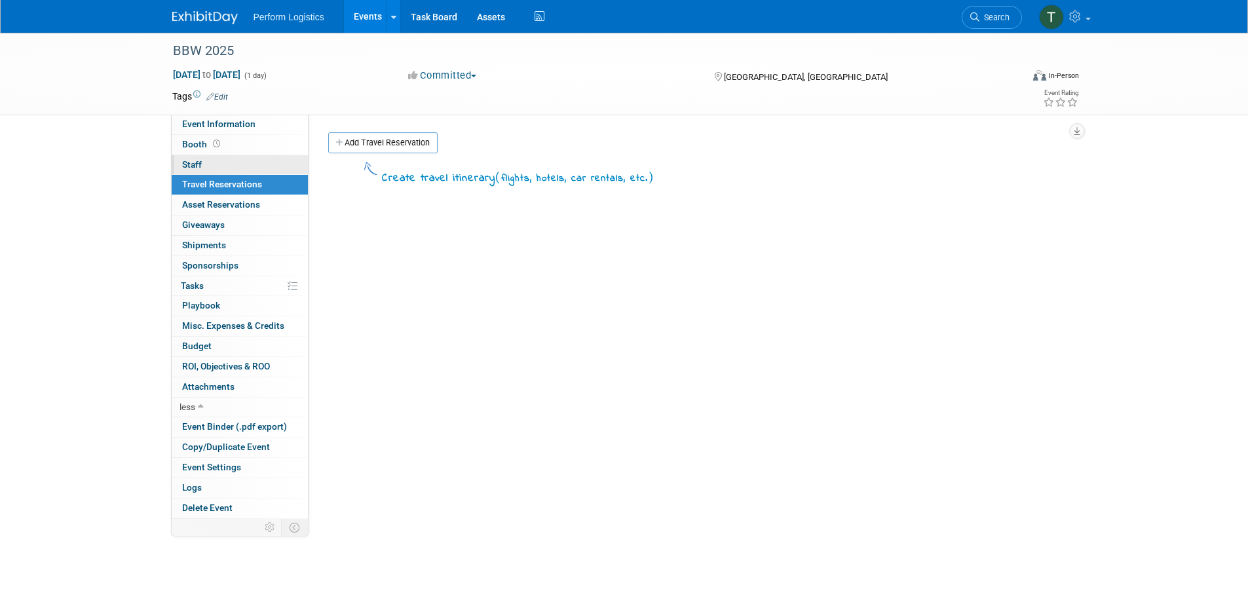
click at [206, 161] on link "0 Staff 0" at bounding box center [240, 165] width 136 height 20
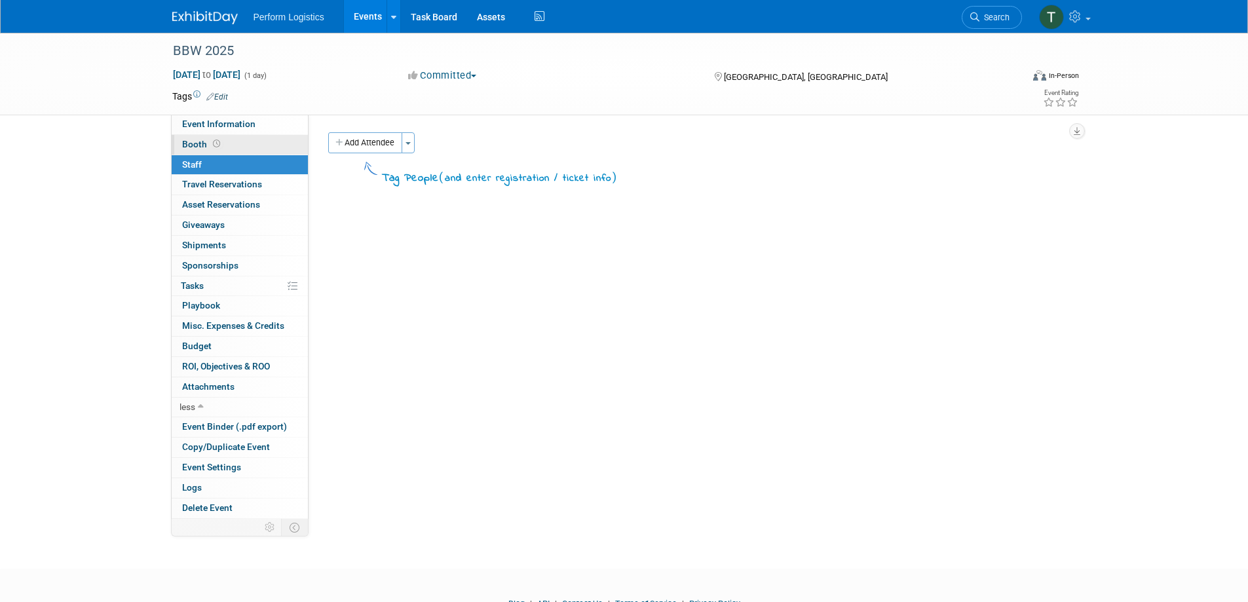
click at [200, 144] on span "Booth" at bounding box center [202, 144] width 41 height 10
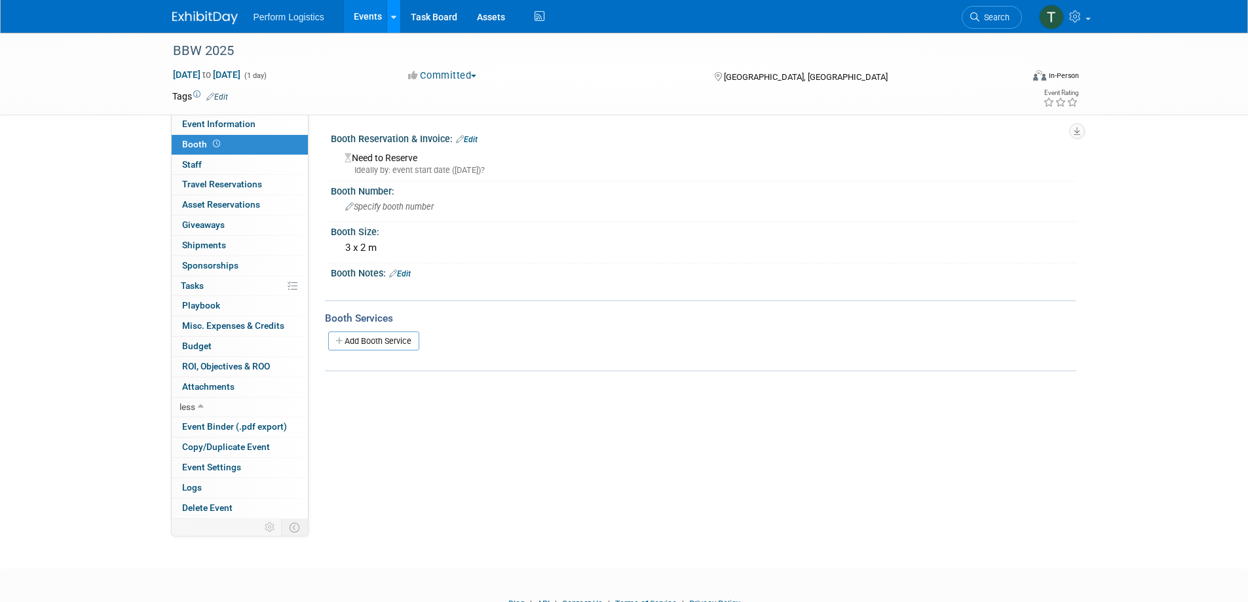
click at [396, 22] on link at bounding box center [394, 16] width 14 height 33
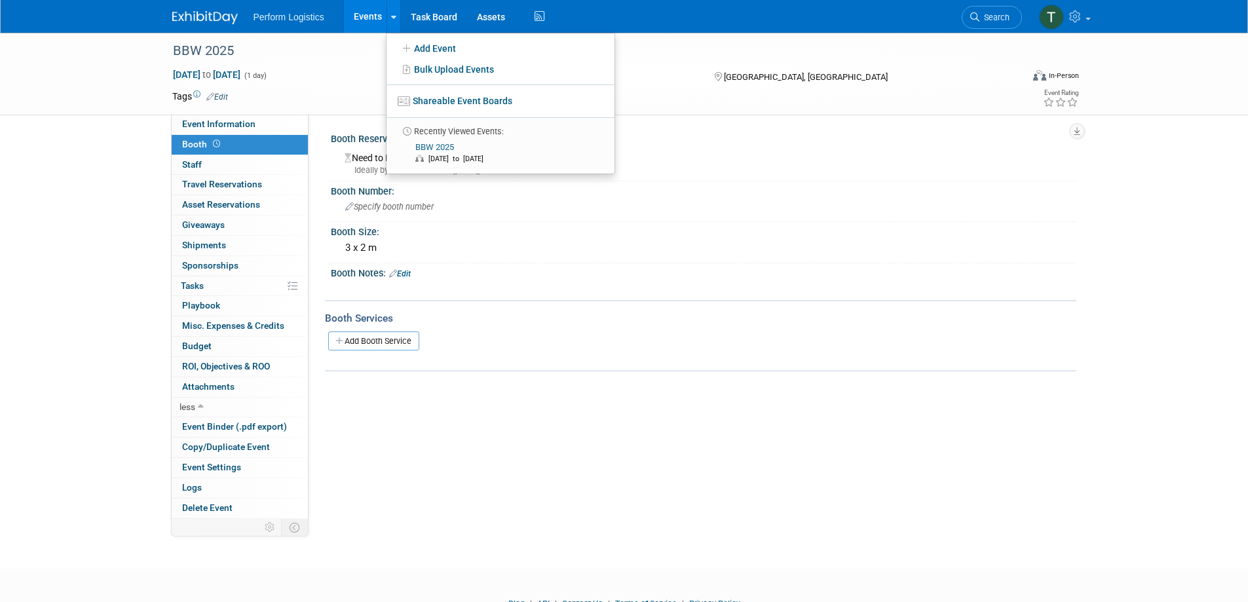
click at [320, 93] on td at bounding box center [576, 96] width 697 height 13
